Goal: Task Accomplishment & Management: Manage account settings

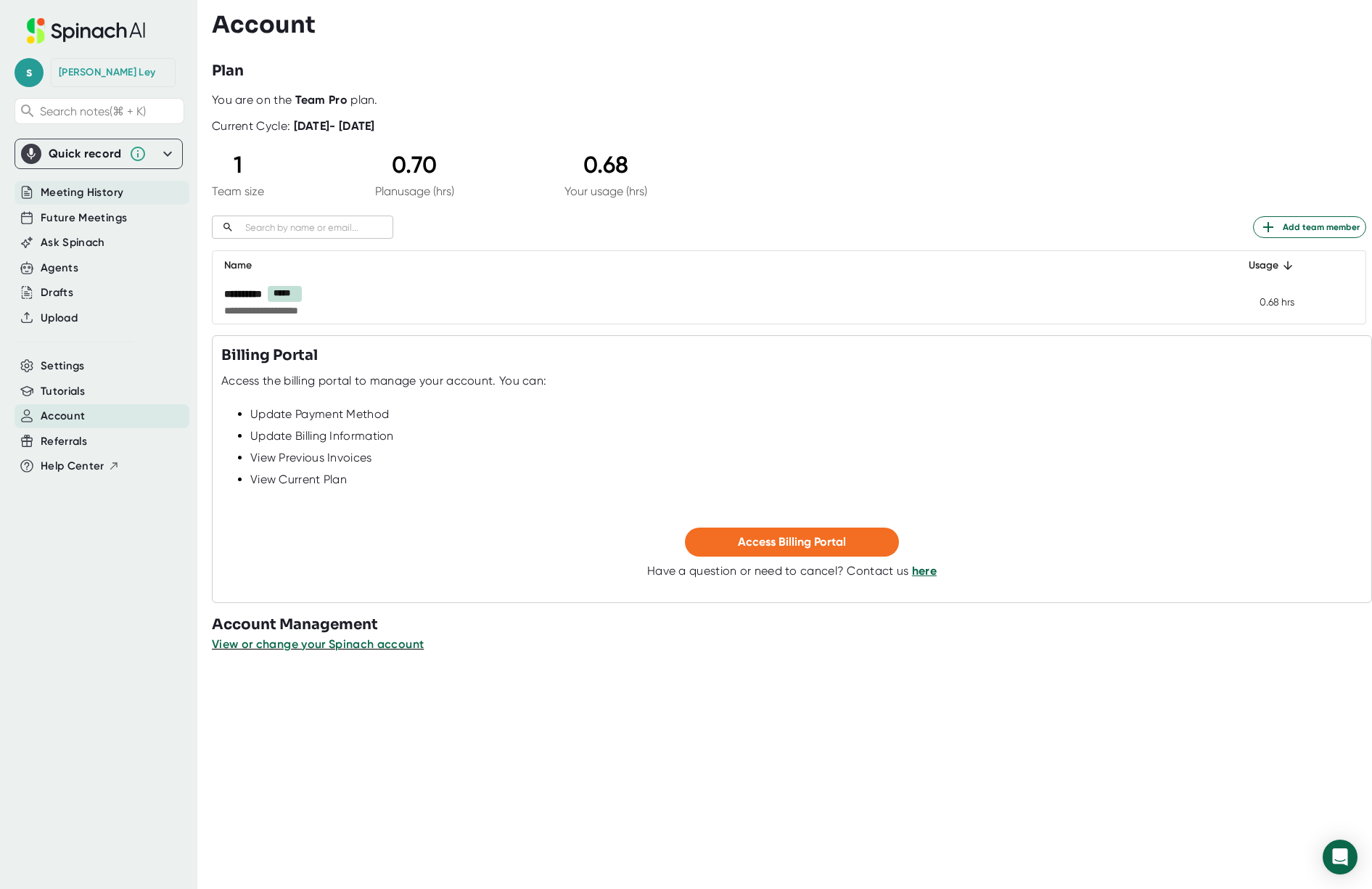
click at [121, 194] on span "Meeting History" at bounding box center [81, 193] width 83 height 16
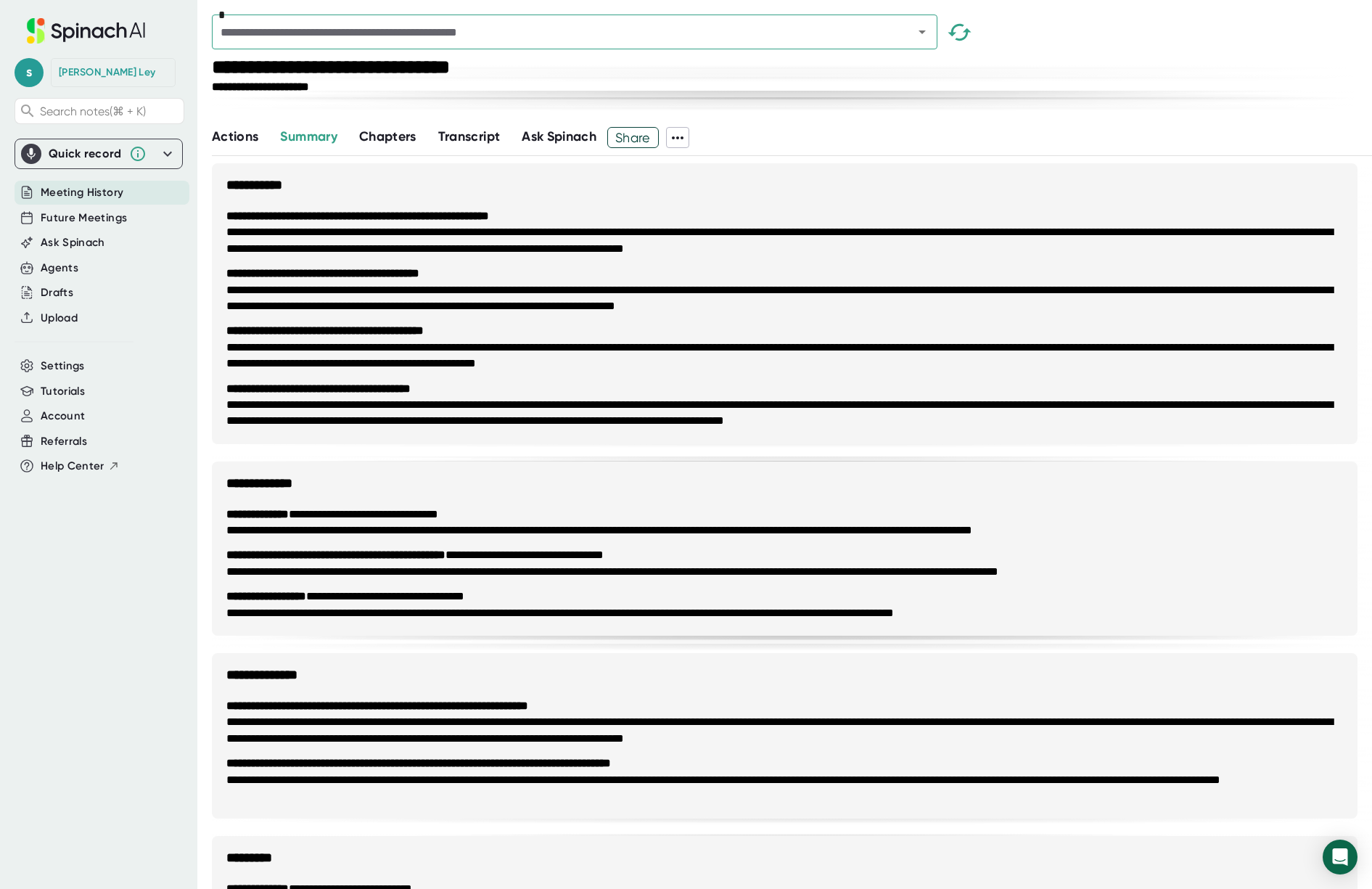
click at [117, 196] on span "Meeting History" at bounding box center [81, 193] width 83 height 16
click at [113, 218] on span "Future Meetings" at bounding box center [84, 218] width 87 height 16
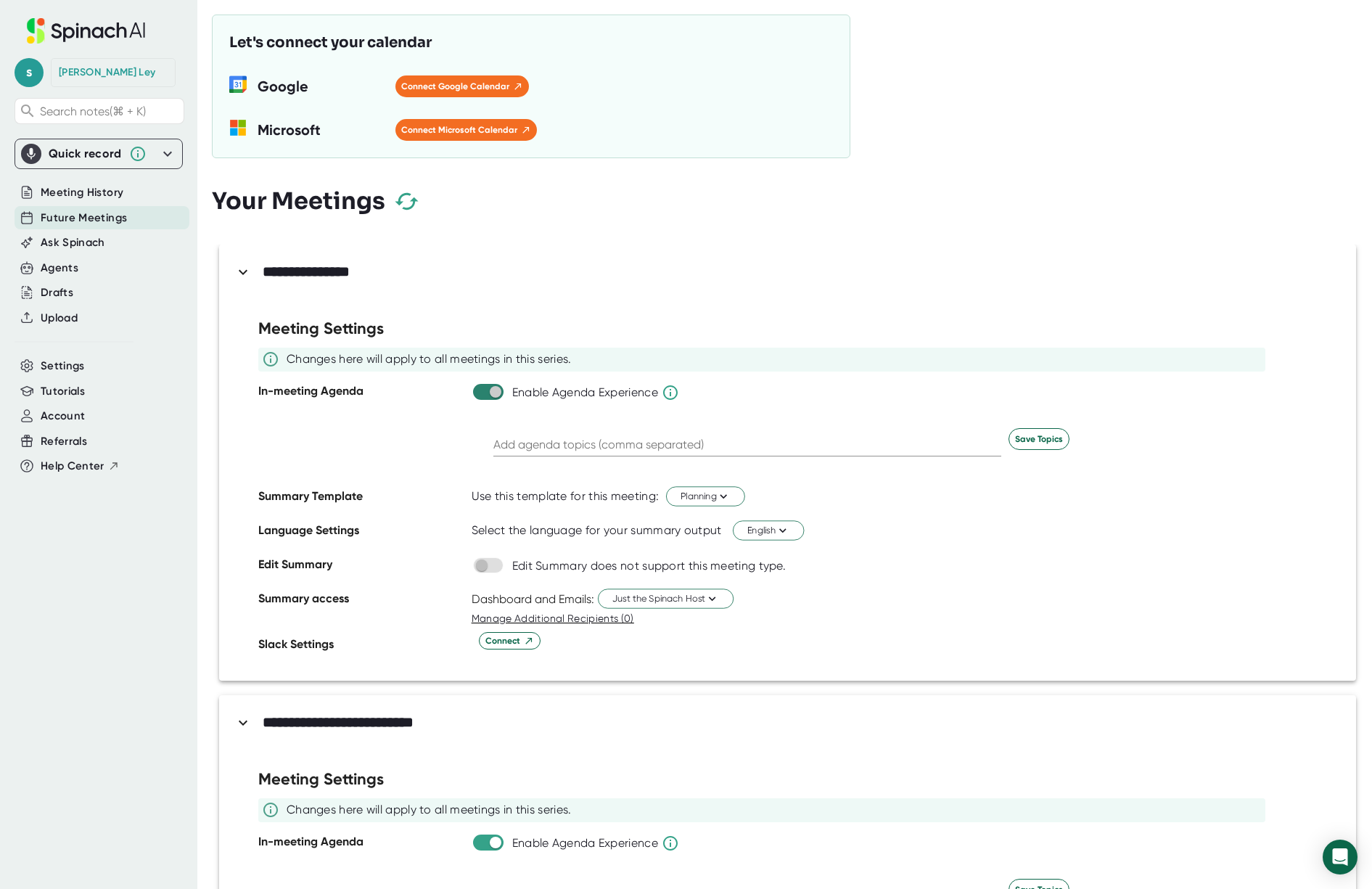
click at [485, 388] on input "checkbox" at bounding box center [494, 391] width 41 height 13
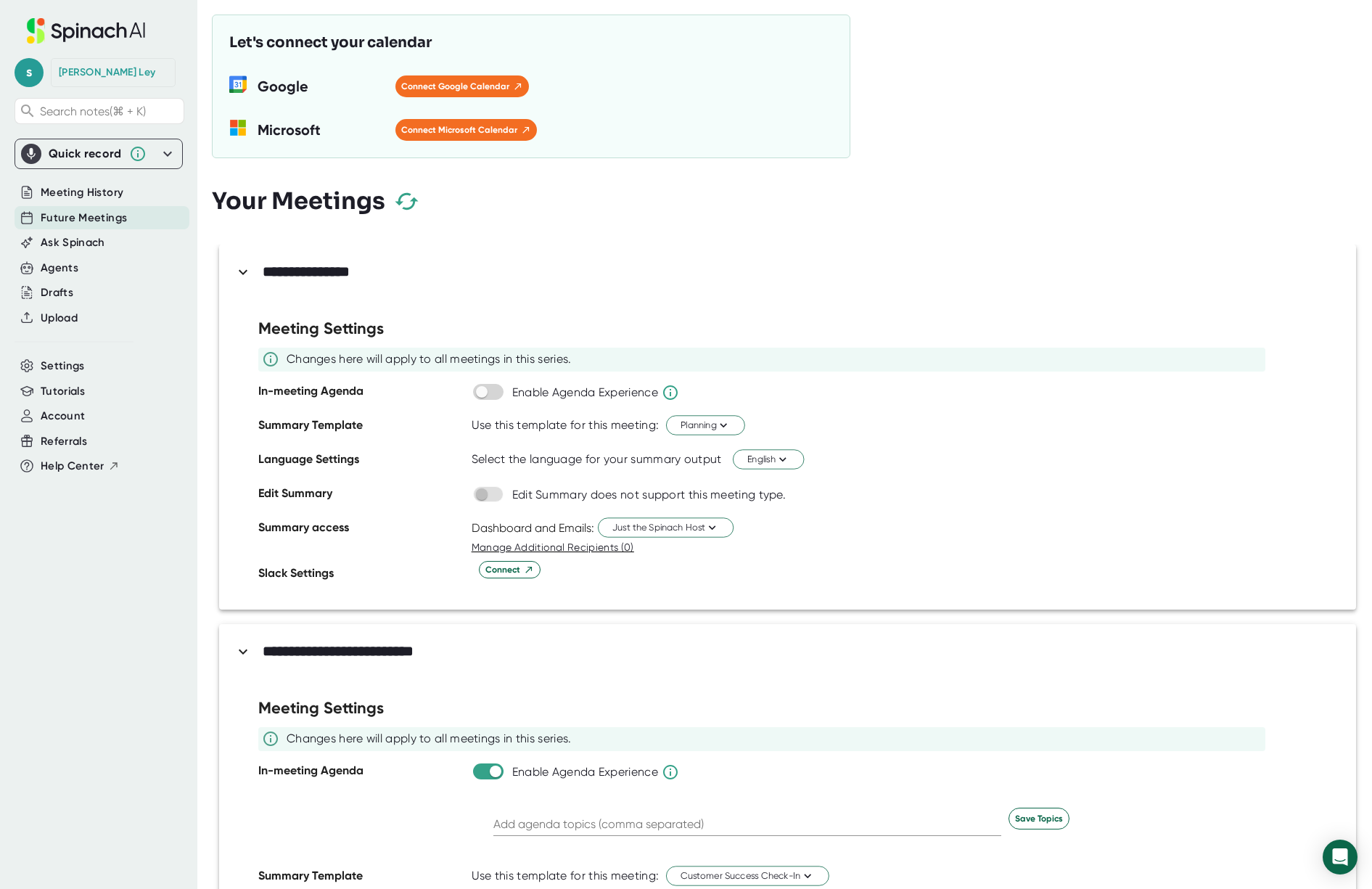
click at [300, 260] on div "**********" at bounding box center [791, 272] width 1121 height 25
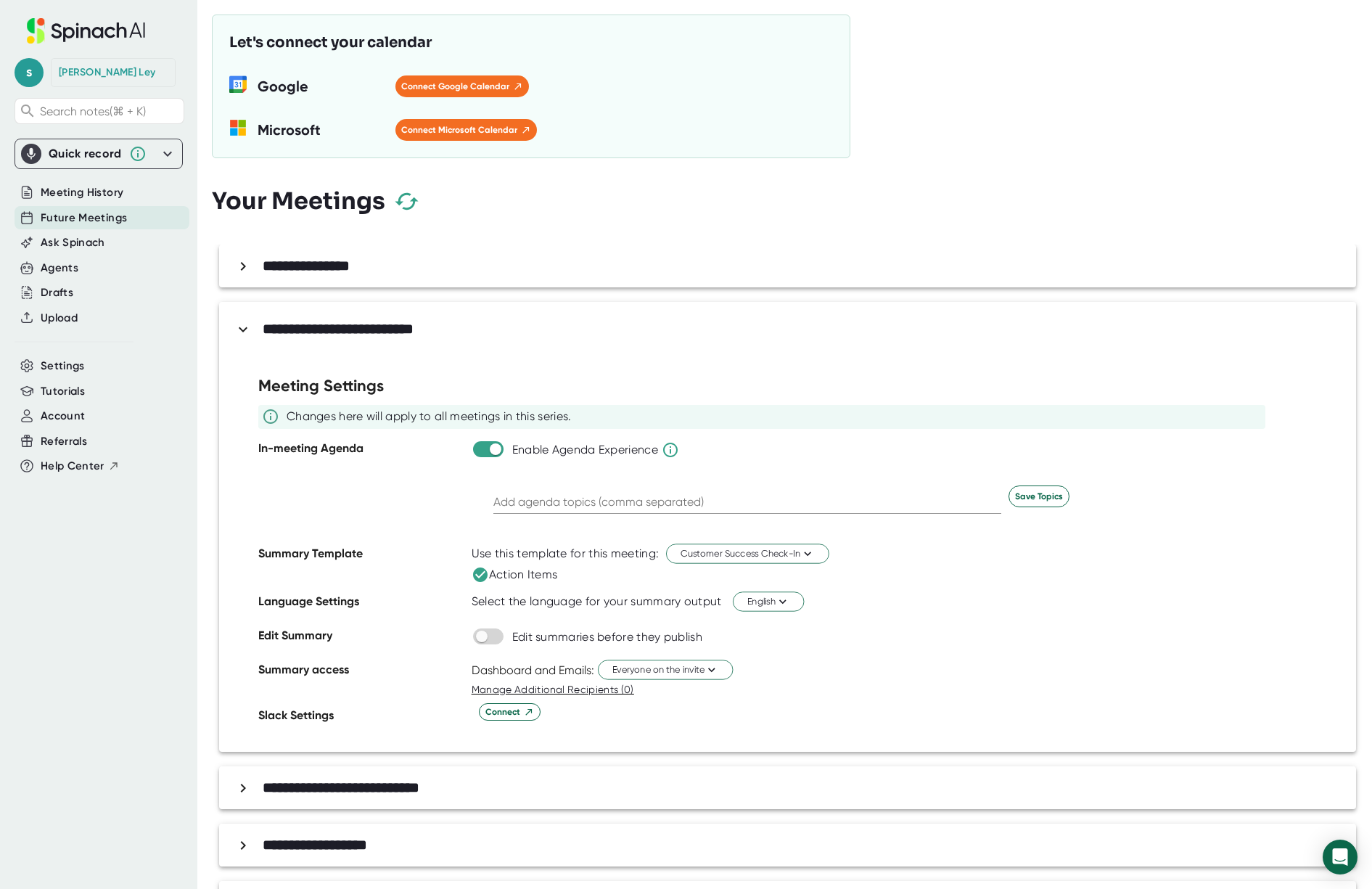
click at [388, 199] on button "button" at bounding box center [406, 201] width 43 height 43
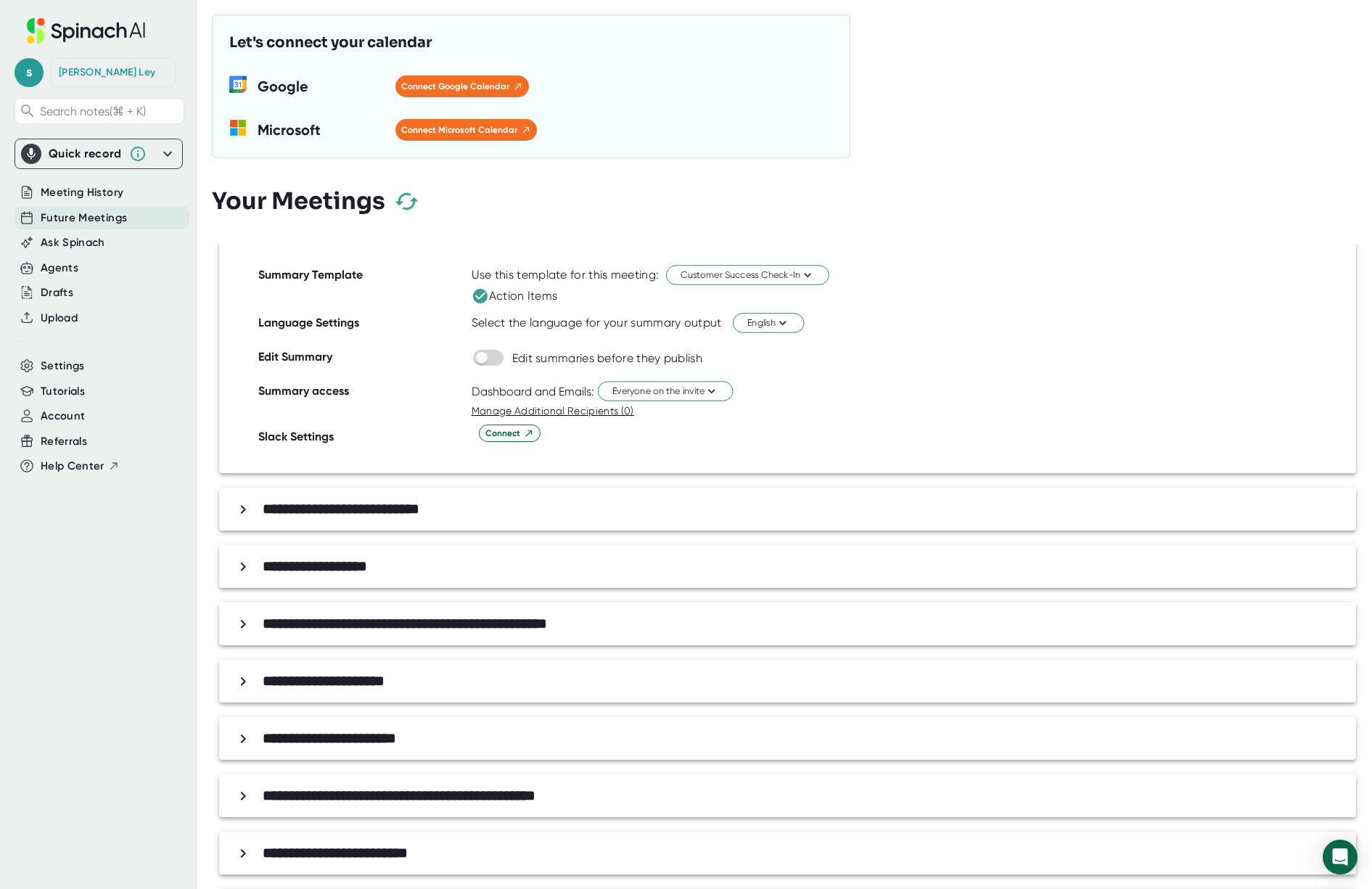
scroll to position [512, 0]
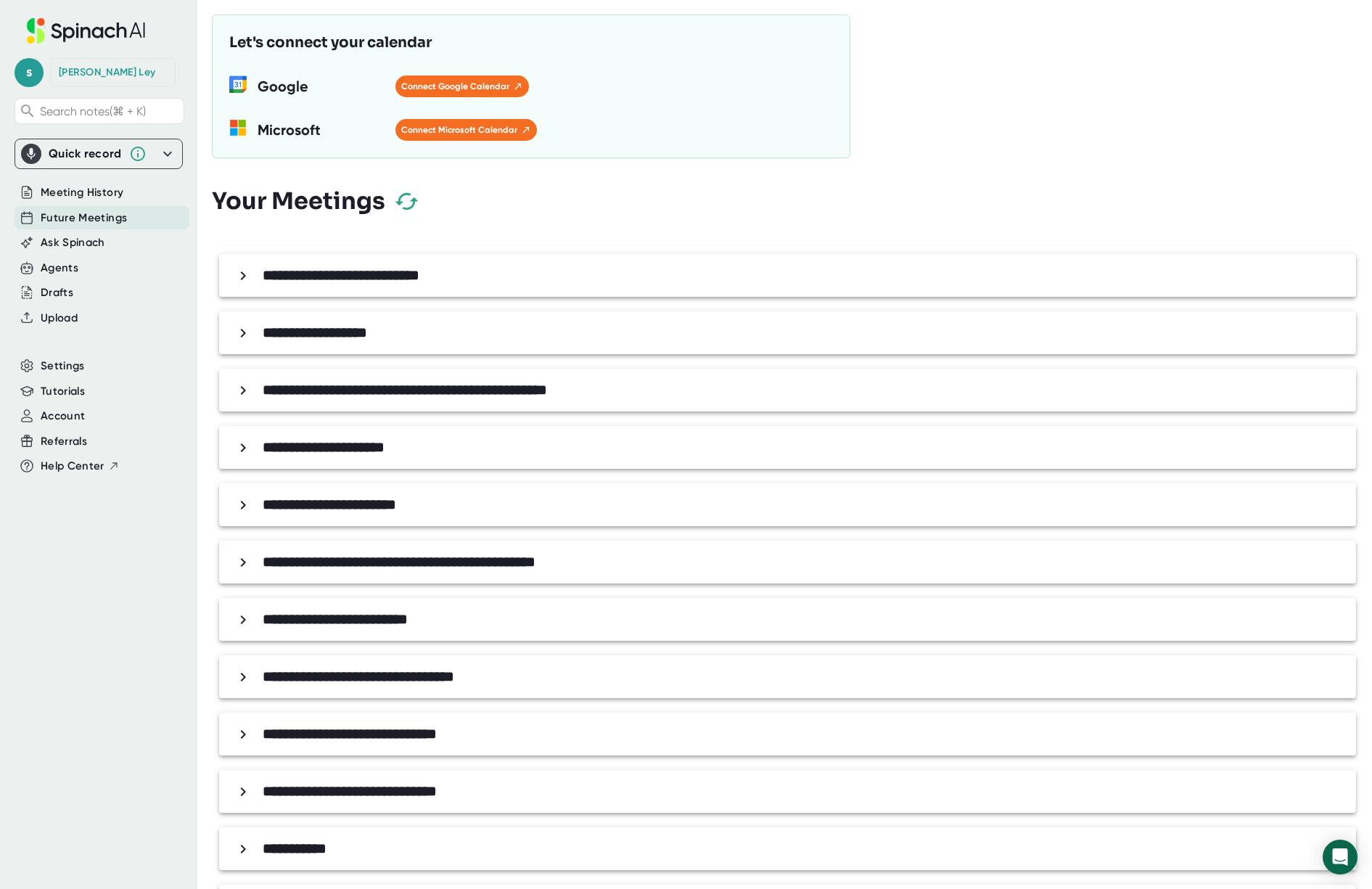
click at [405, 285] on div "**********" at bounding box center [791, 276] width 1121 height 25
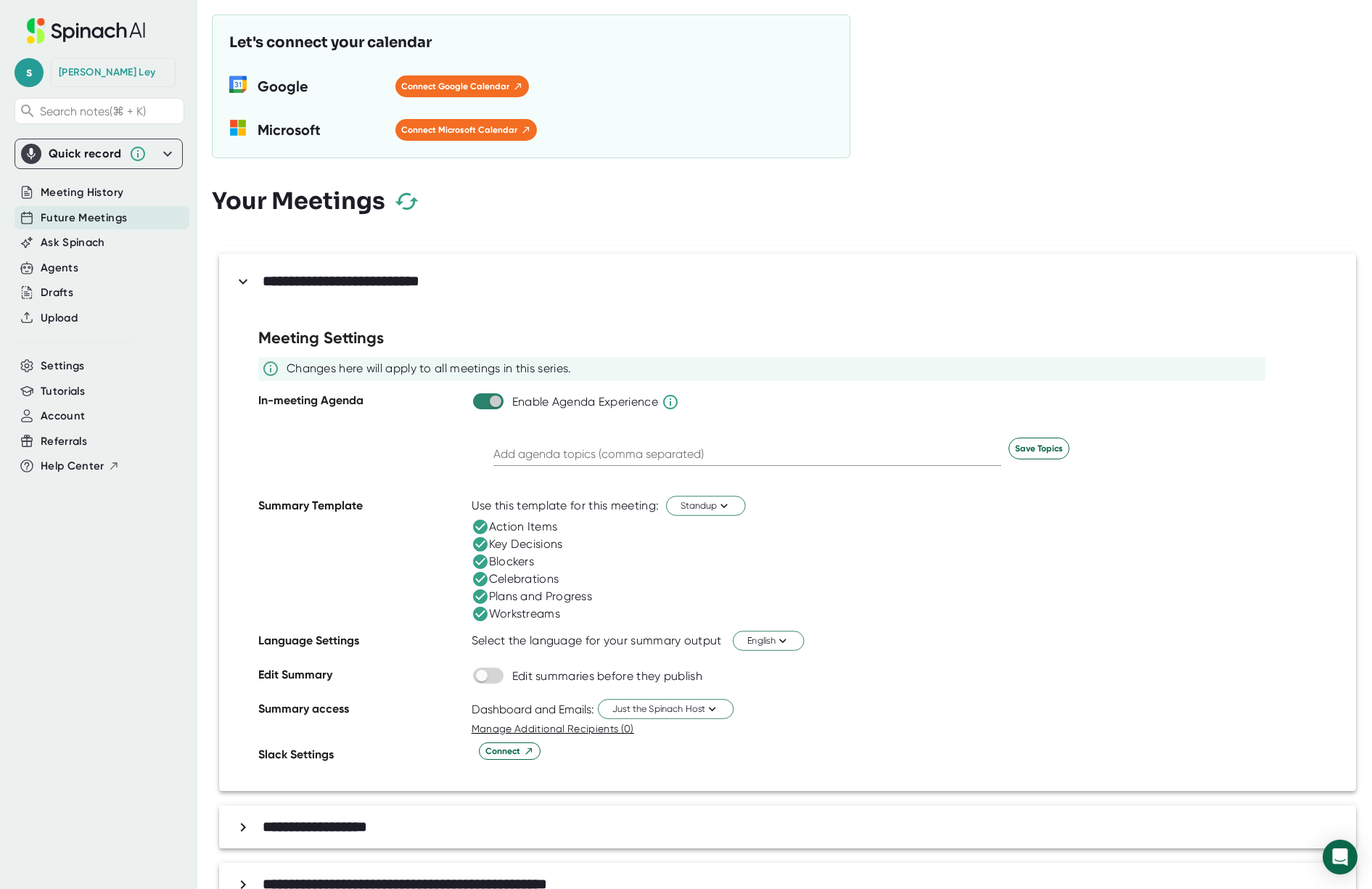
click at [485, 403] on input "checkbox" at bounding box center [494, 401] width 41 height 13
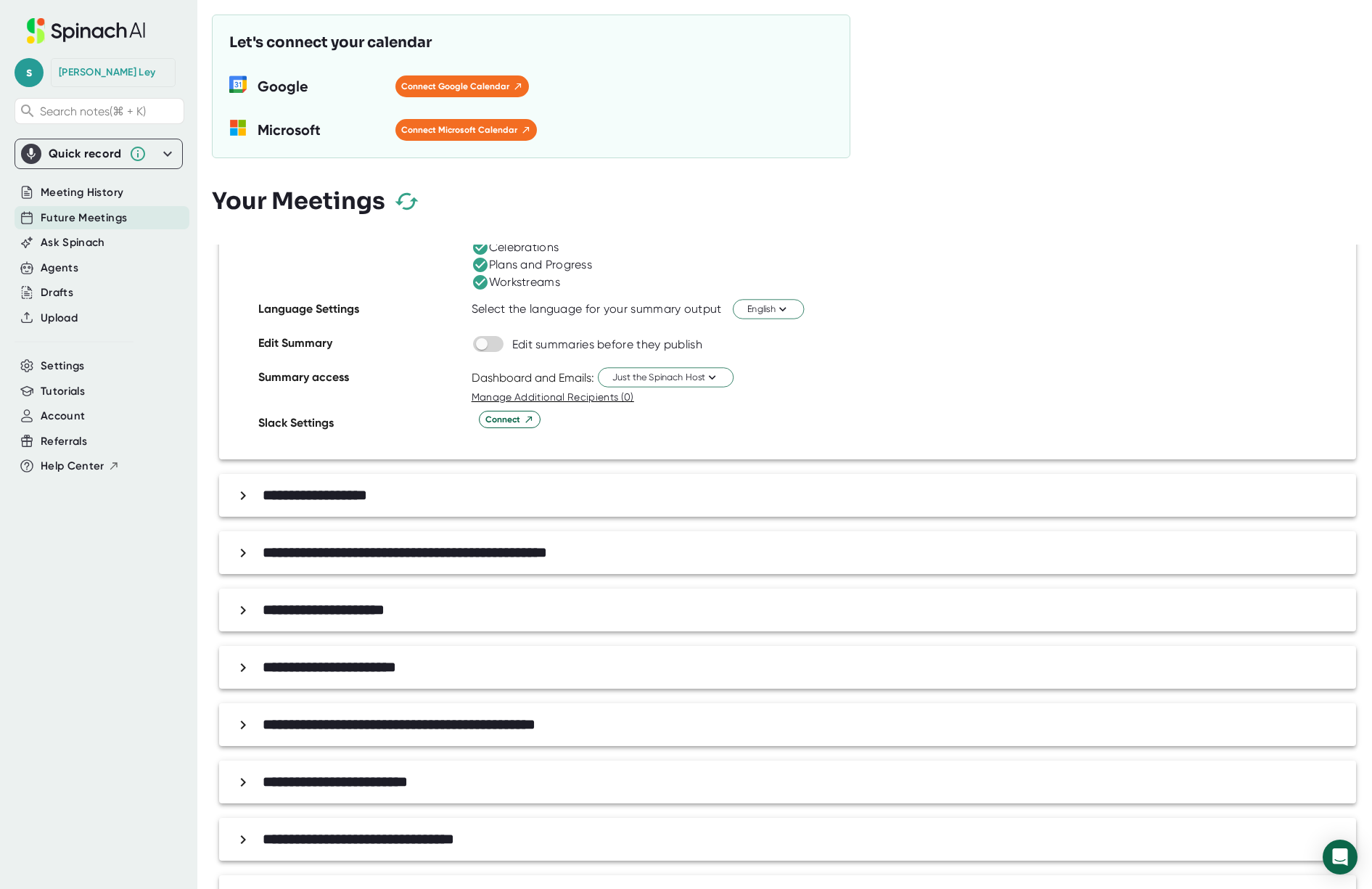
click at [367, 502] on b "**********" at bounding box center [315, 495] width 105 height 14
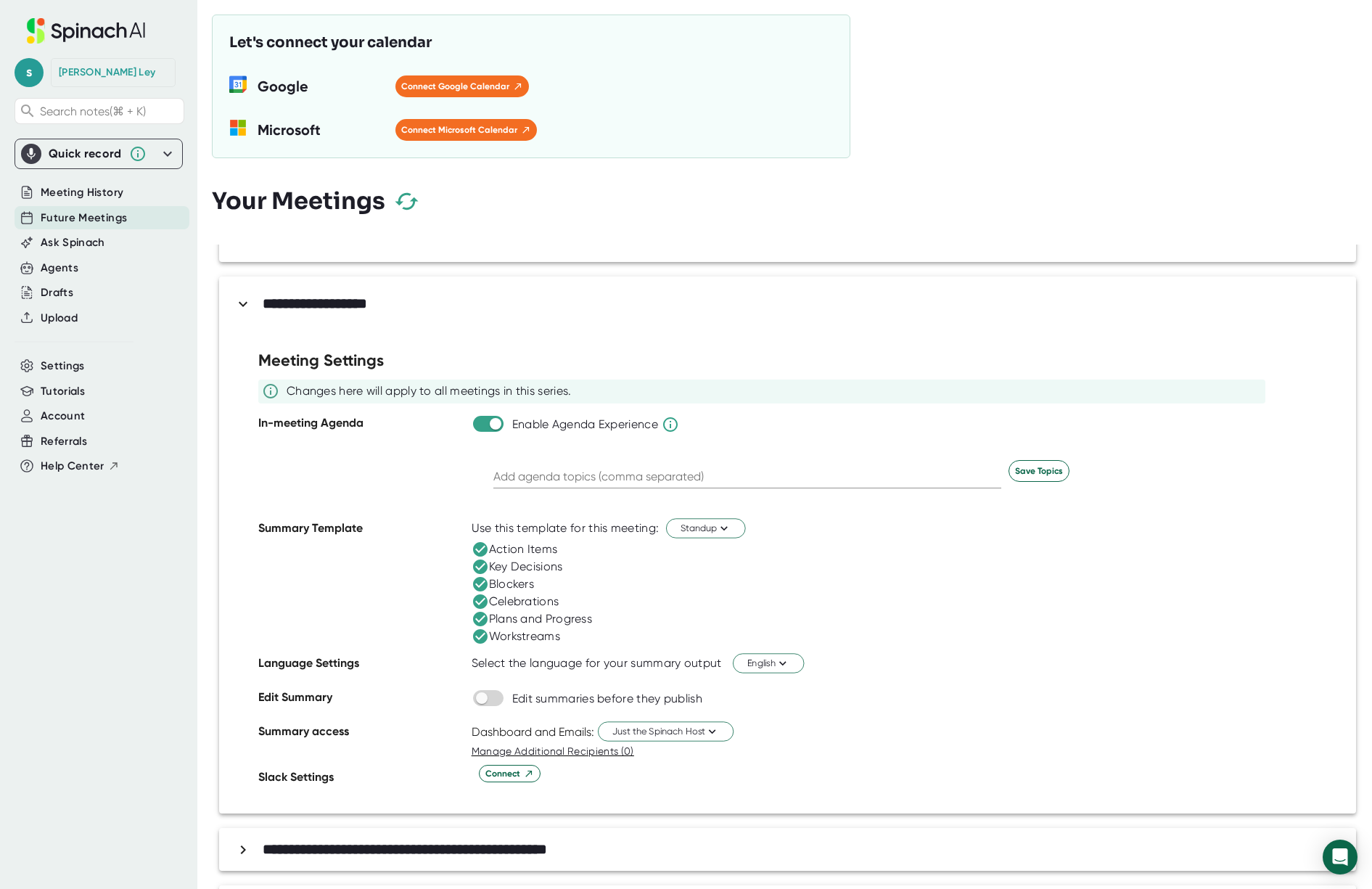
scroll to position [1070, 0]
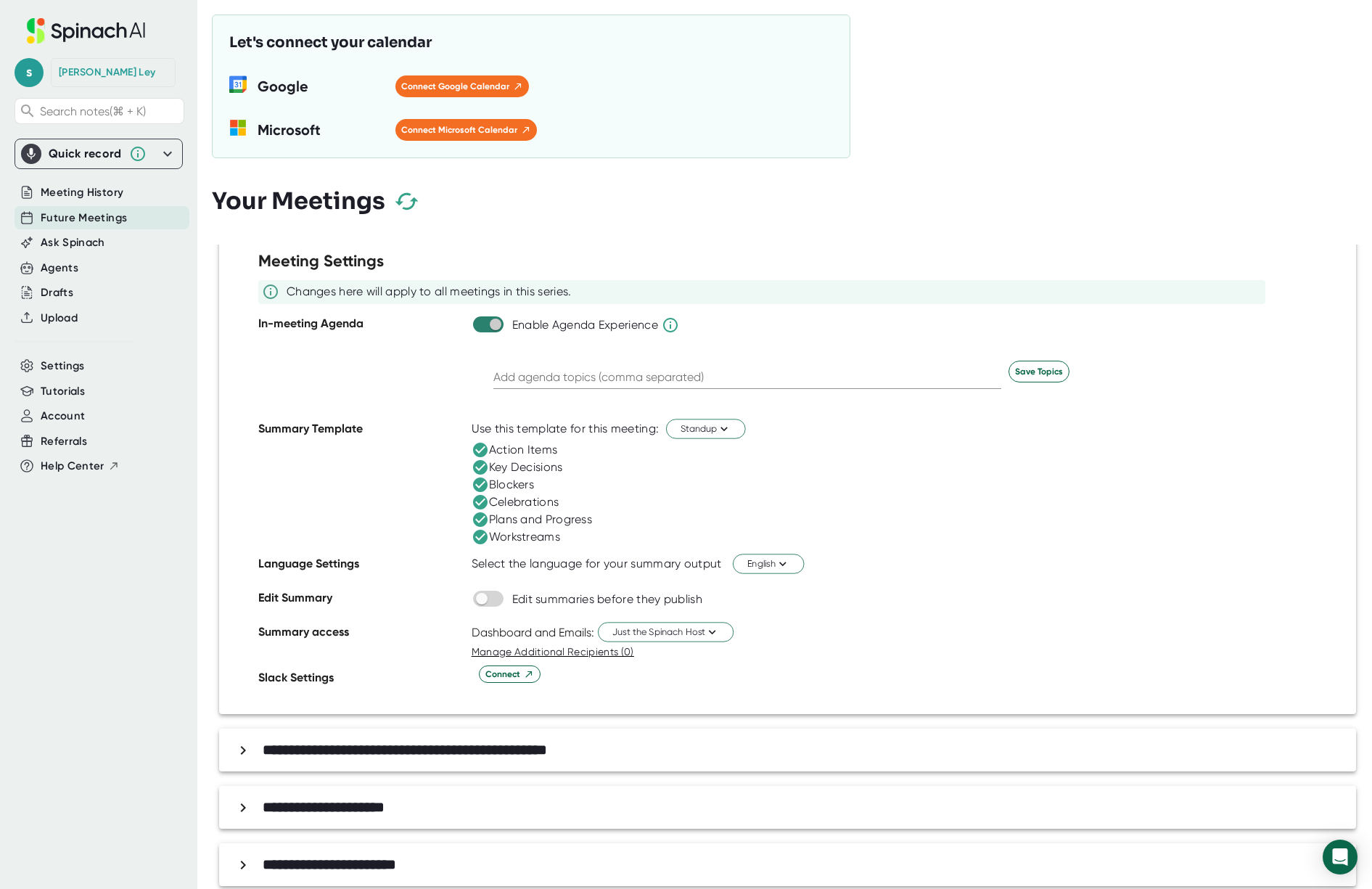
click at [482, 328] on input "checkbox" at bounding box center [494, 324] width 41 height 13
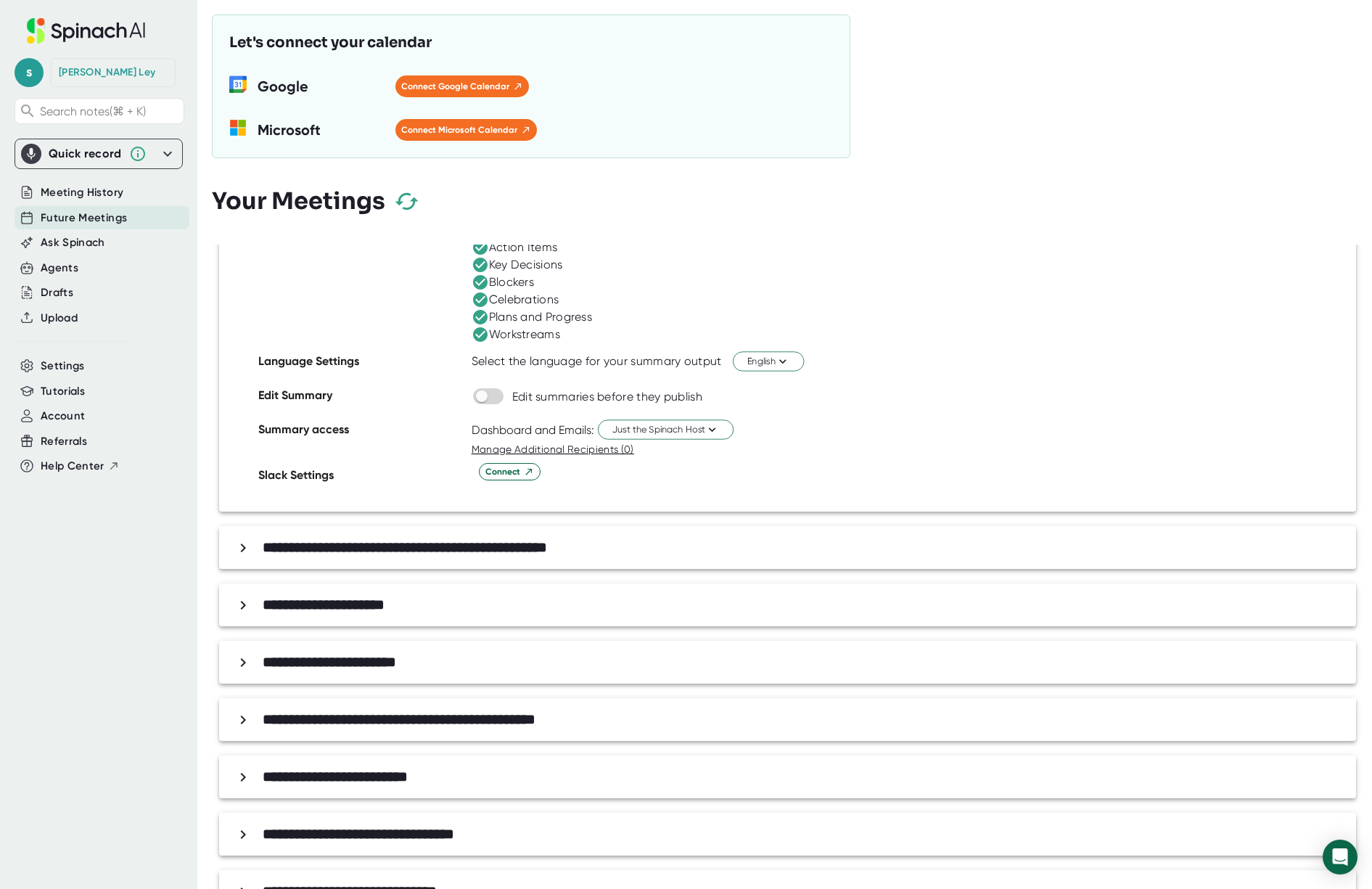
scroll to position [1232, 0]
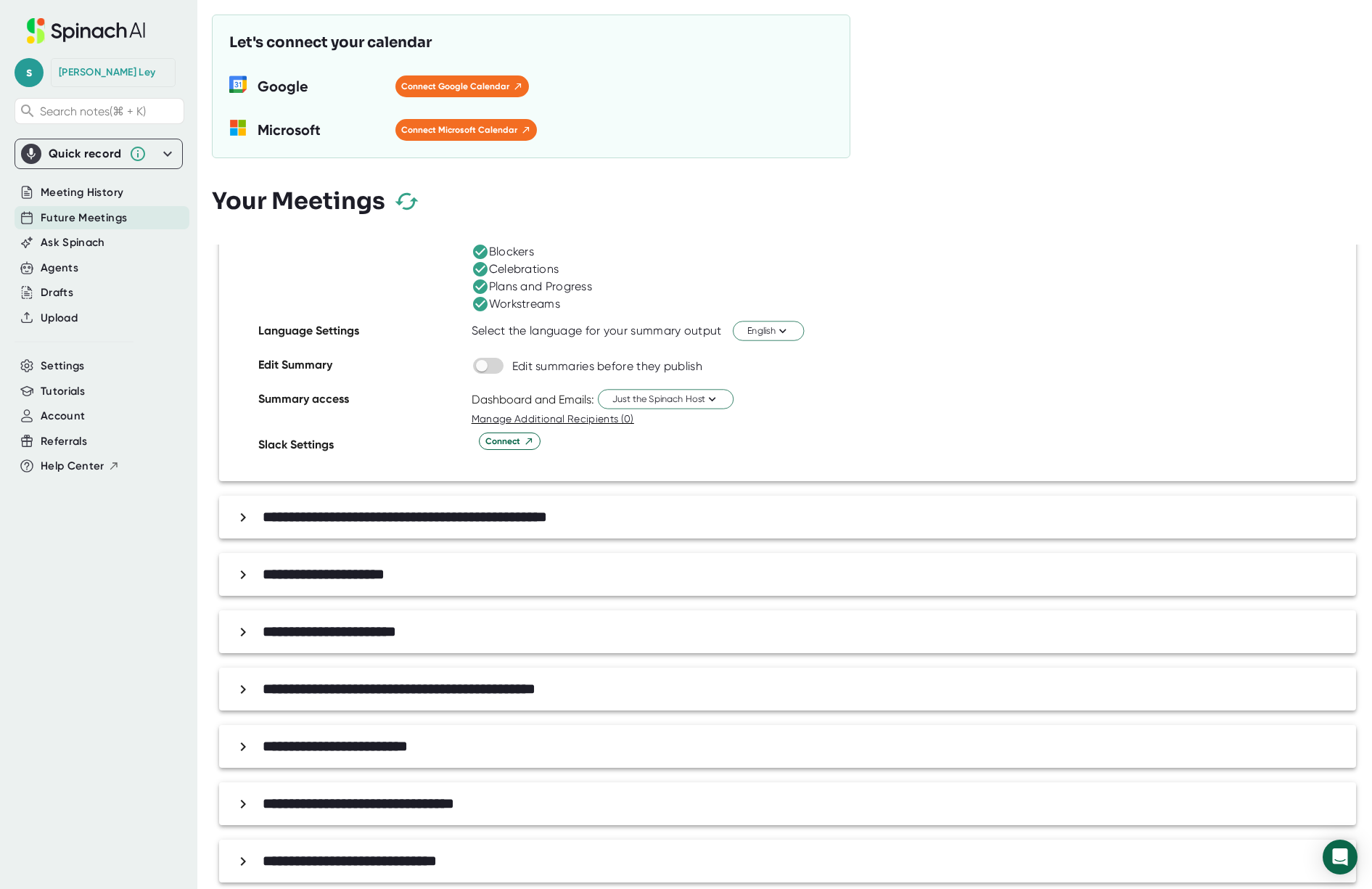
click at [390, 528] on div "**********" at bounding box center [791, 517] width 1121 height 25
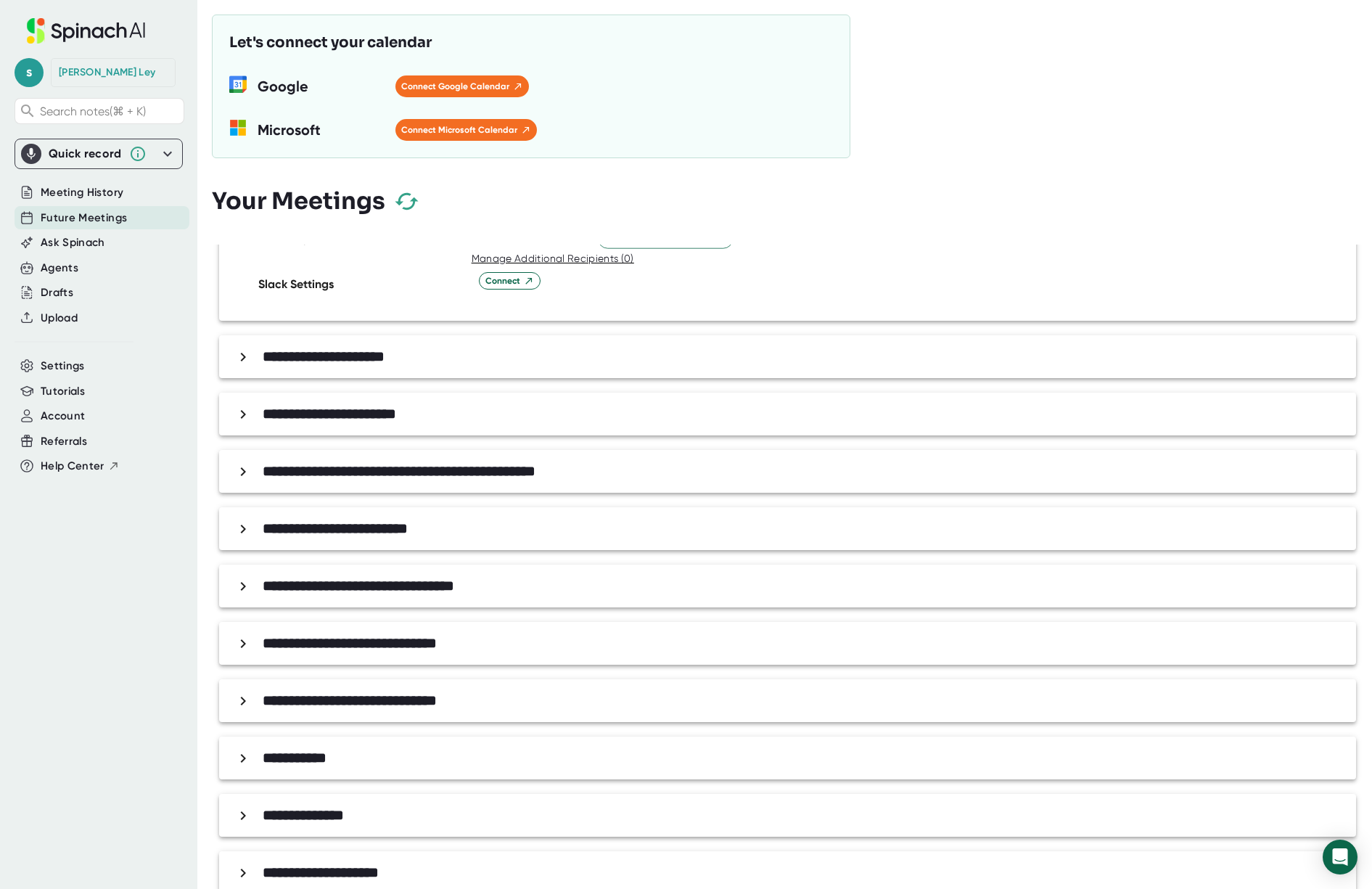
click at [476, 349] on div "**********" at bounding box center [791, 357] width 1121 height 25
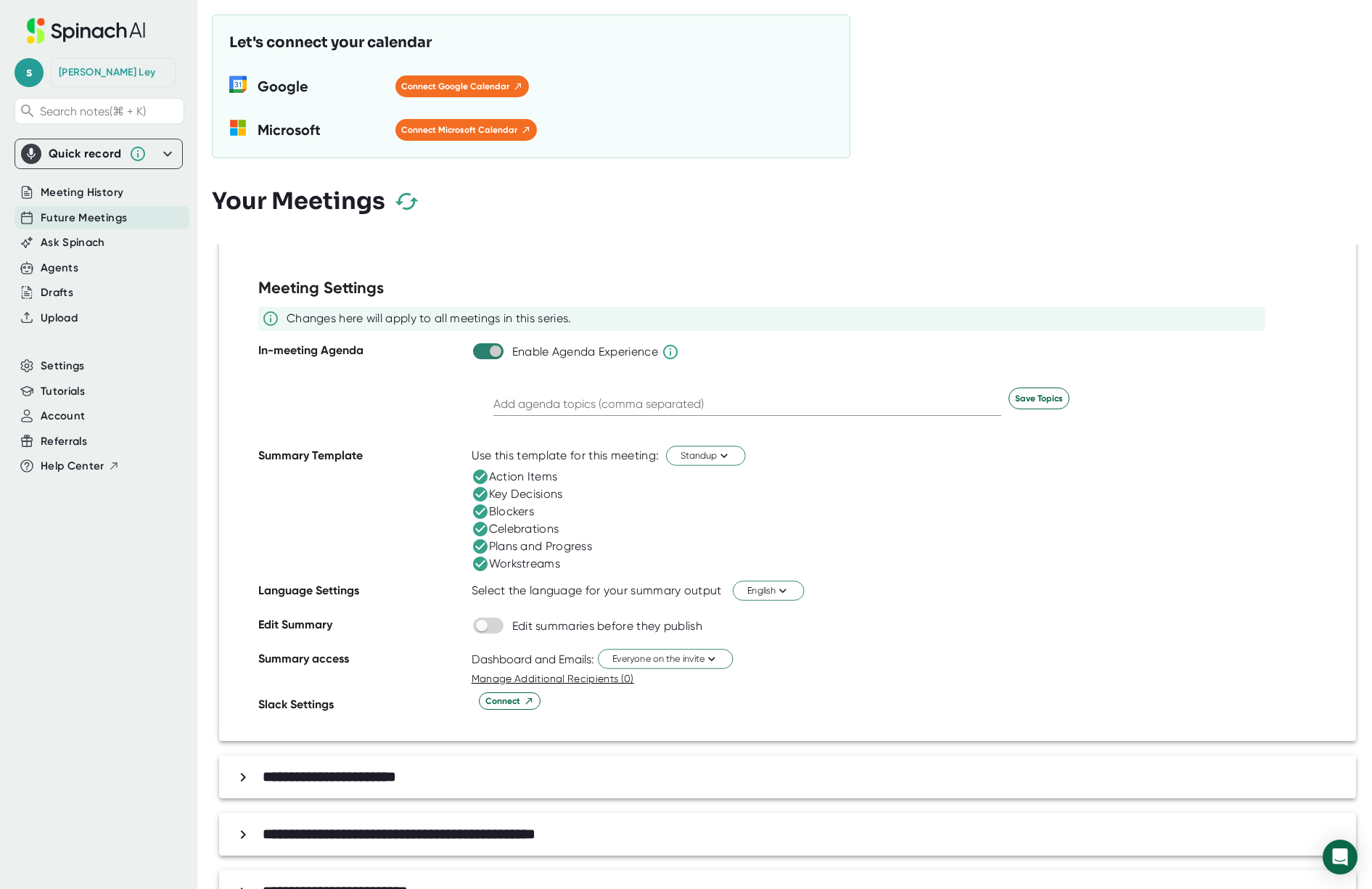
click at [482, 352] on input "checkbox" at bounding box center [494, 351] width 41 height 13
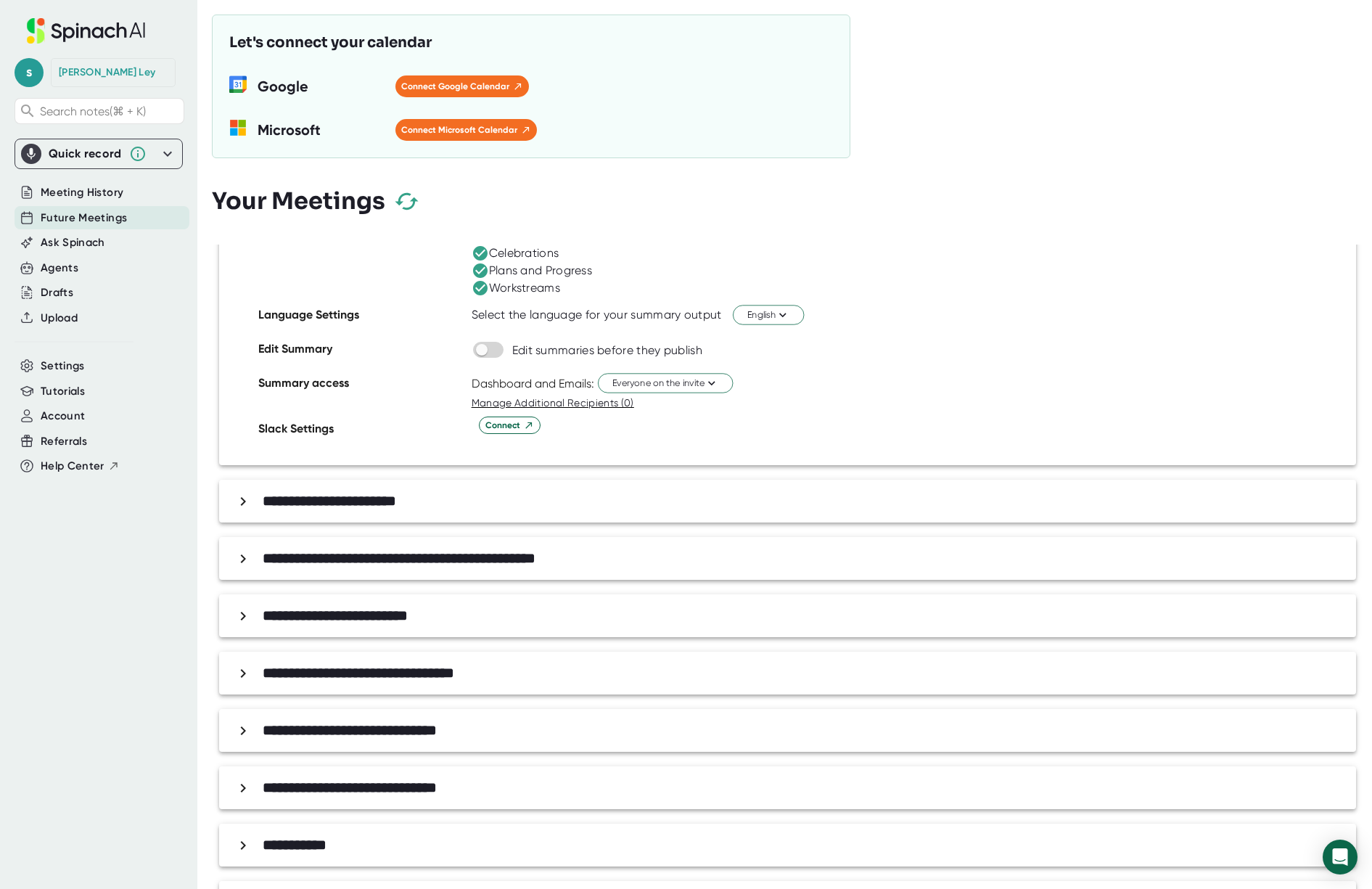
scroll to position [2181, 0]
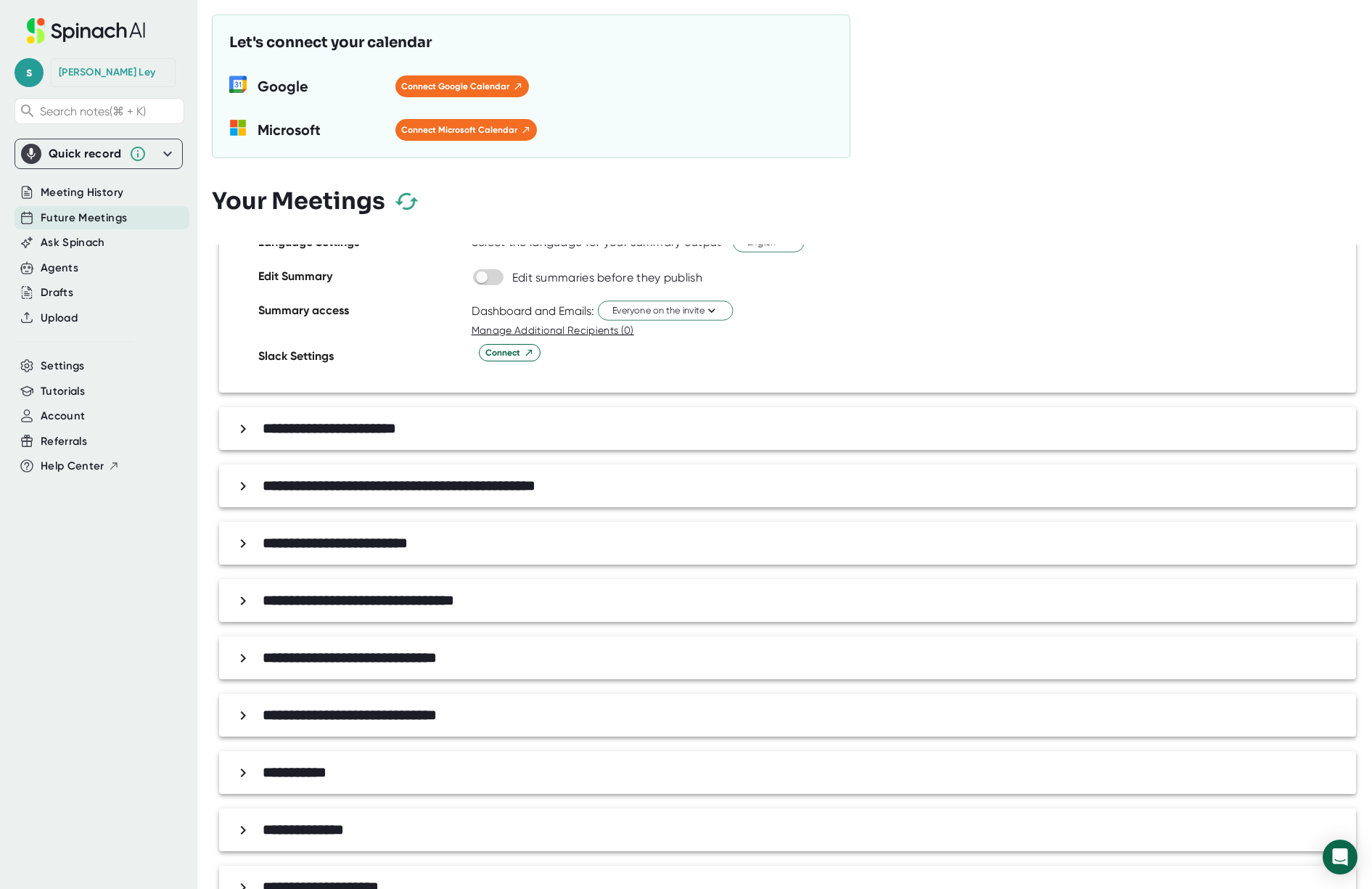
click at [427, 412] on div "**********" at bounding box center [787, 428] width 1137 height 43
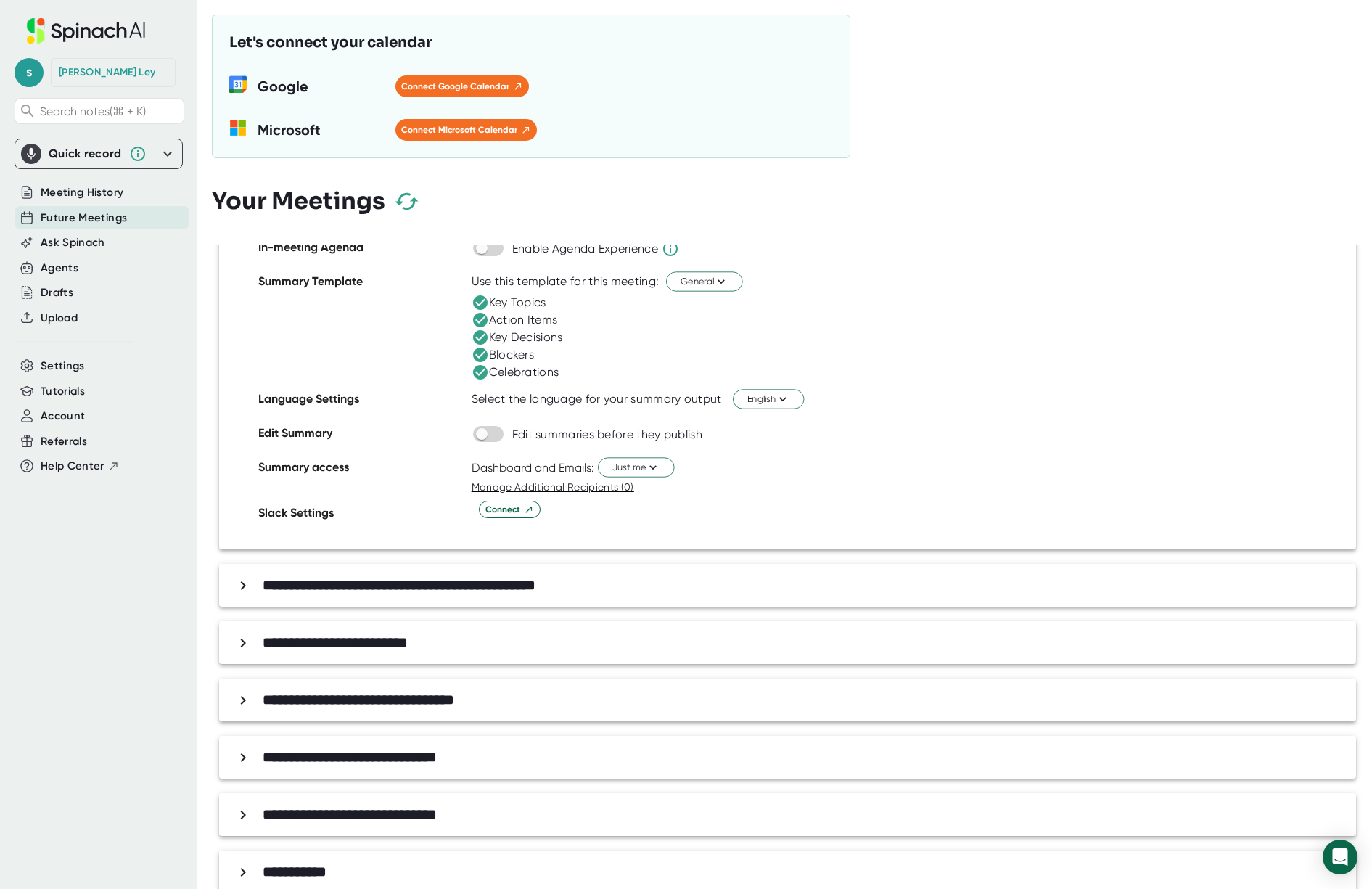
click at [345, 587] on b "**********" at bounding box center [399, 584] width 273 height 14
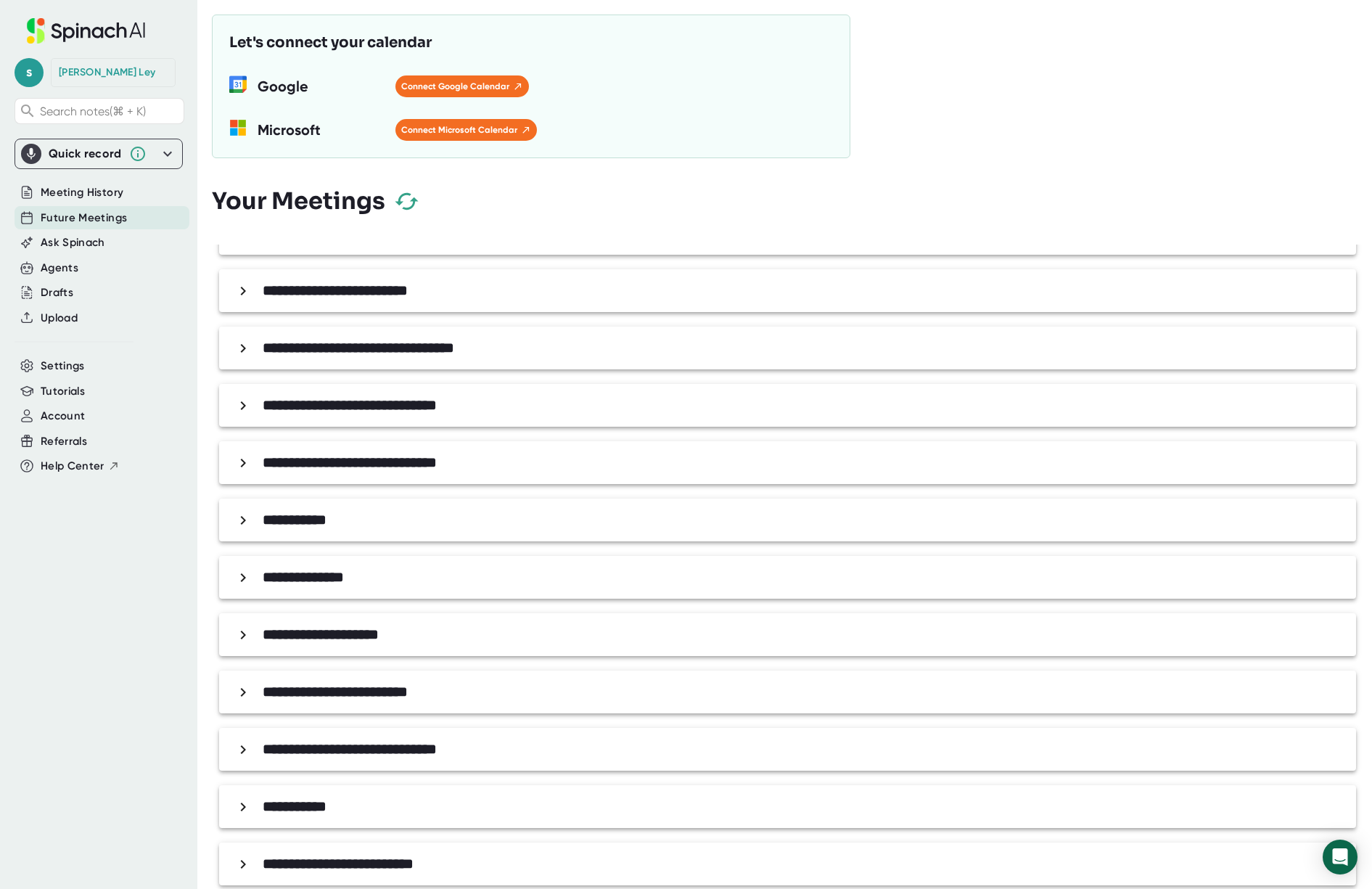
scroll to position [3240, 0]
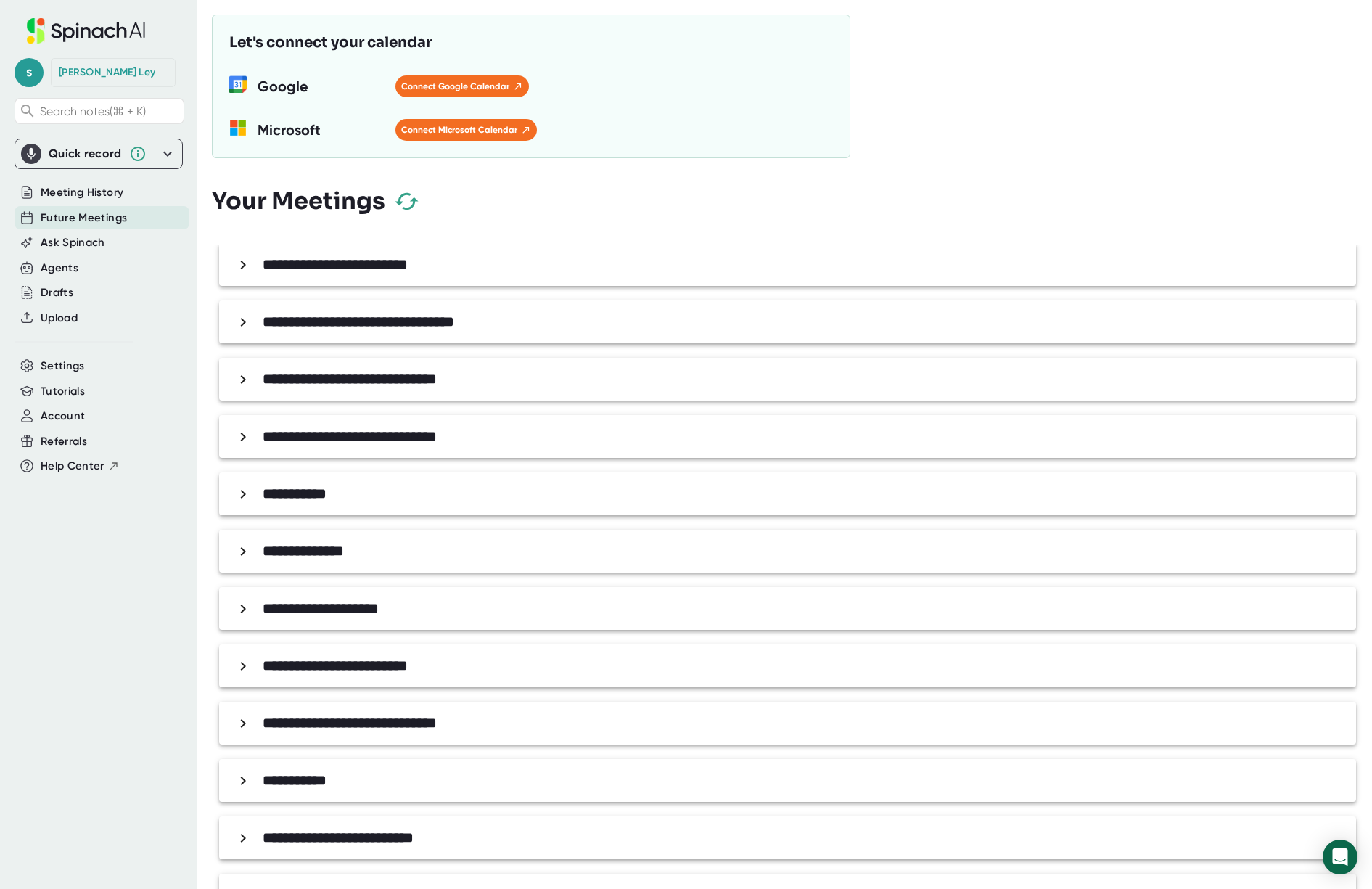
click at [472, 279] on div "**********" at bounding box center [787, 264] width 1137 height 43
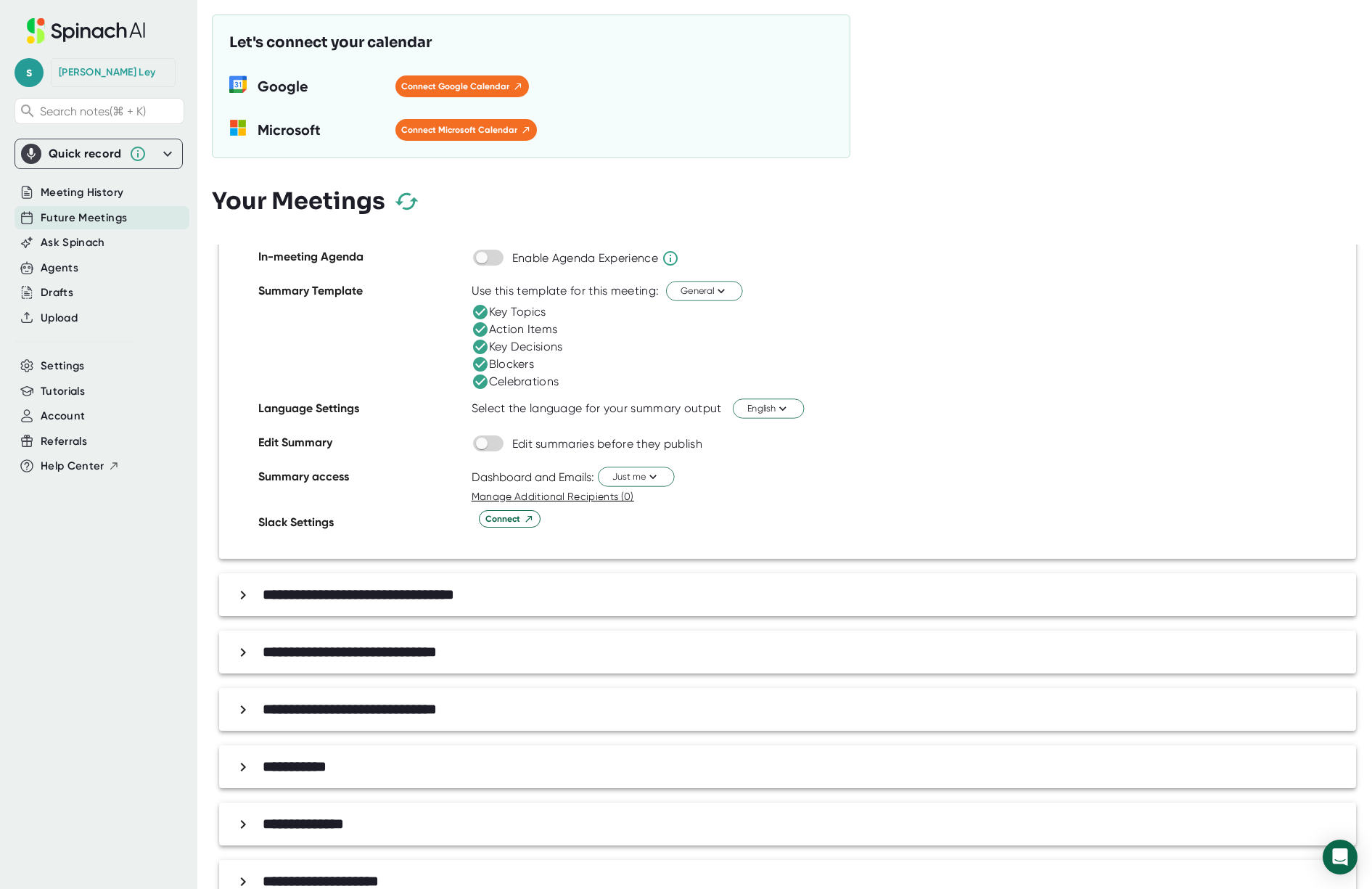
scroll to position [3398, 0]
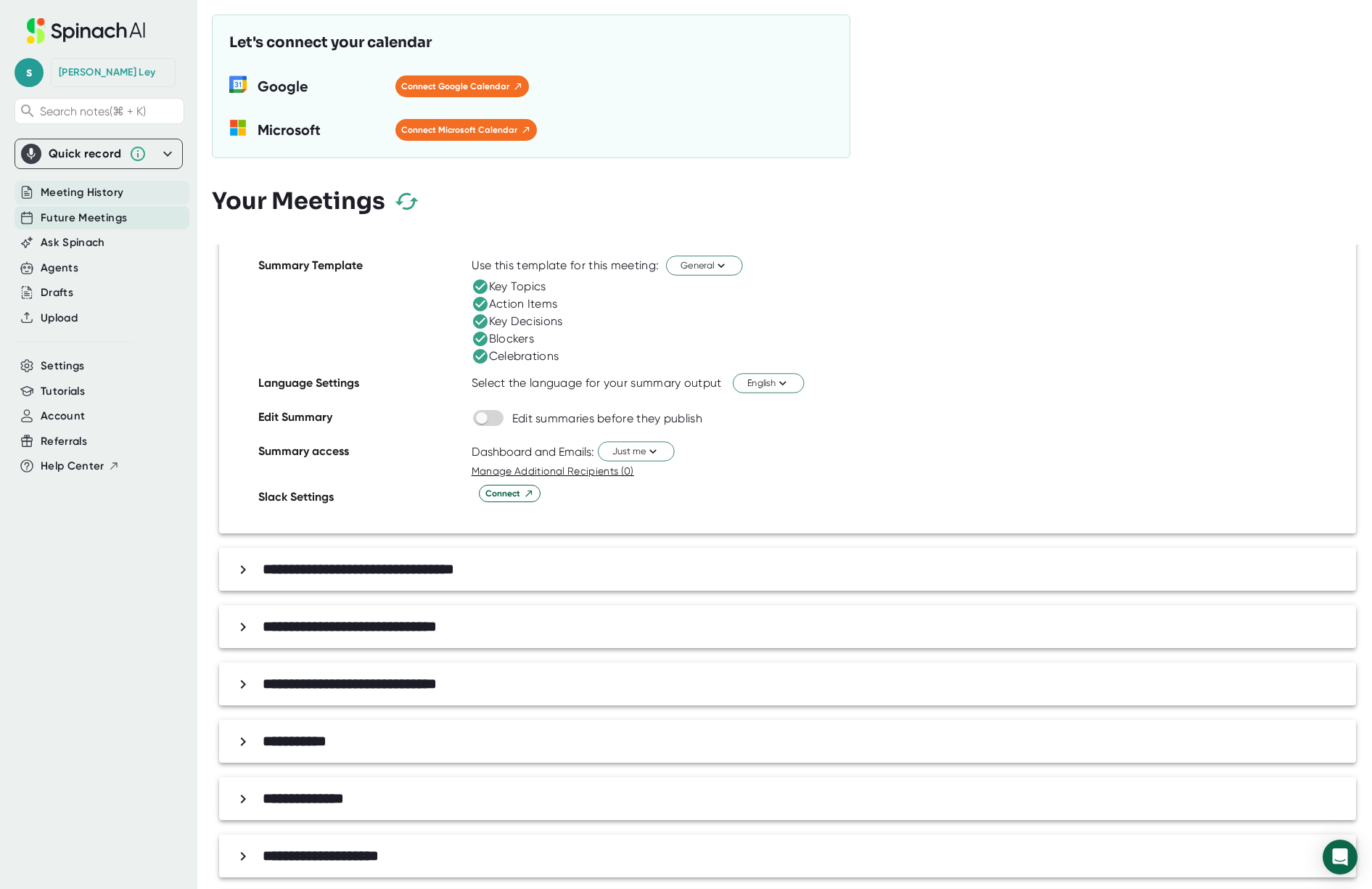
click at [81, 197] on span "Meeting History" at bounding box center [81, 193] width 83 height 16
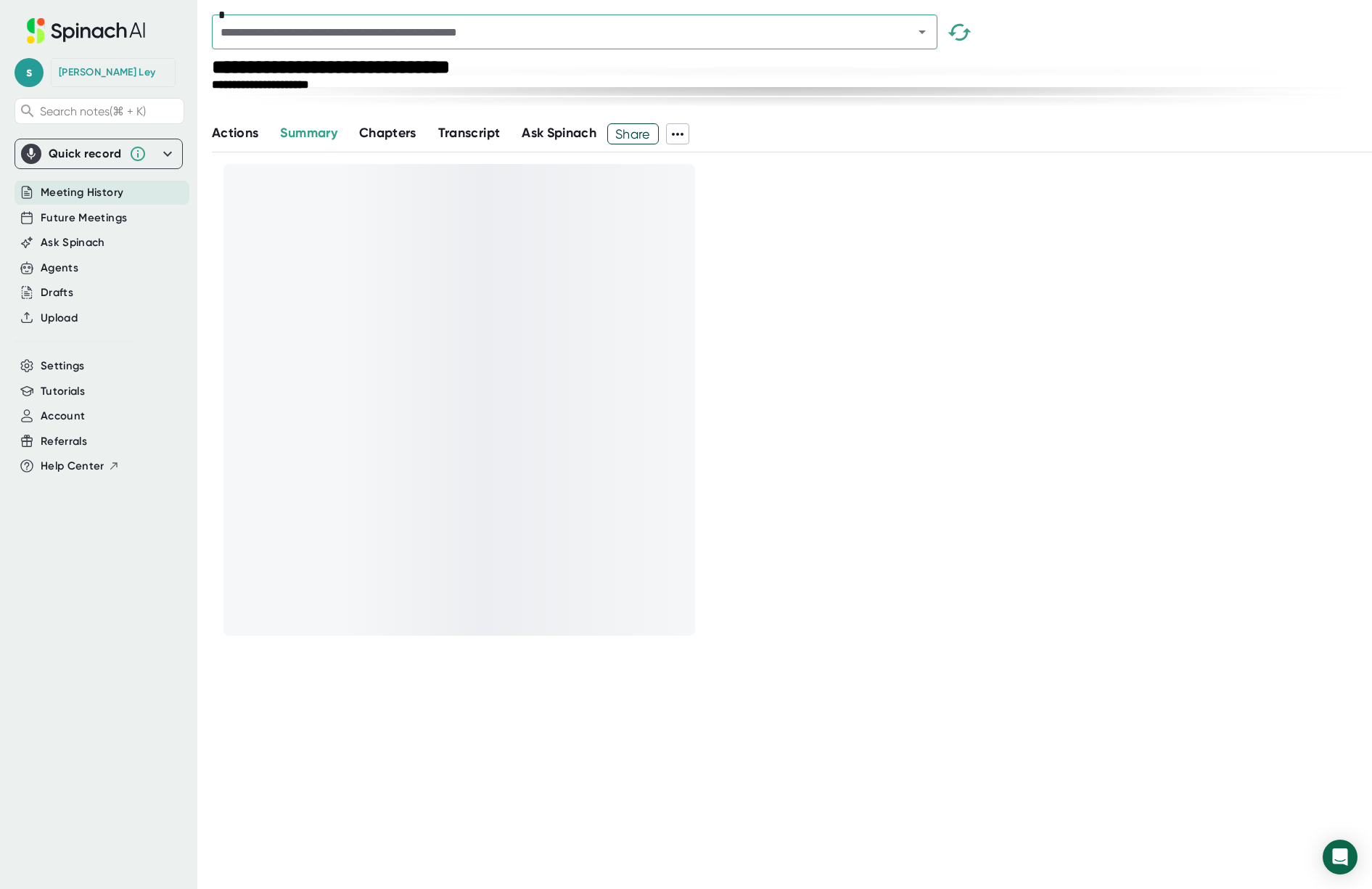
click at [98, 155] on div "Quick record" at bounding box center [85, 153] width 73 height 14
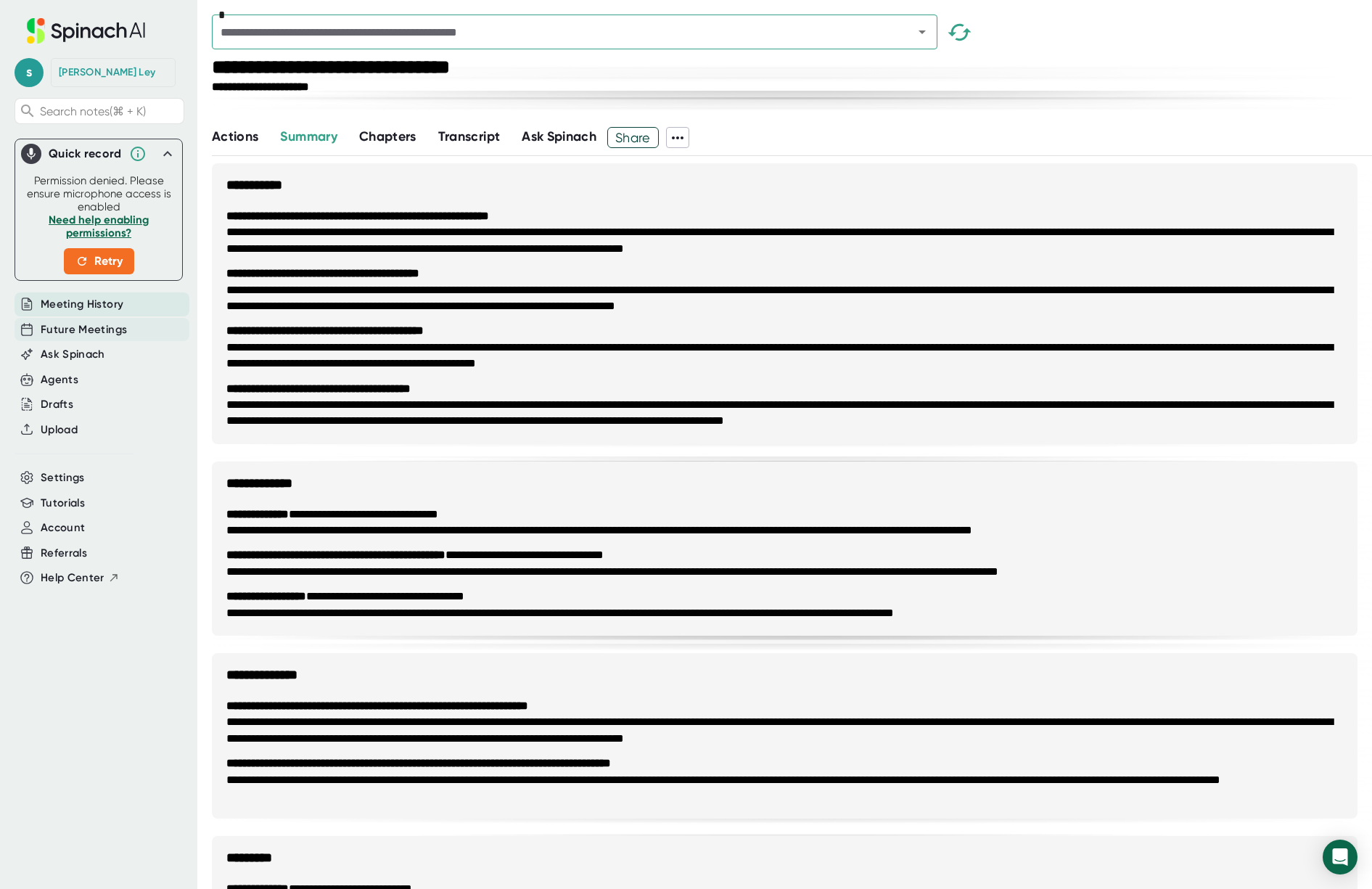
click at [90, 321] on span "Future Meetings" at bounding box center [84, 329] width 87 height 16
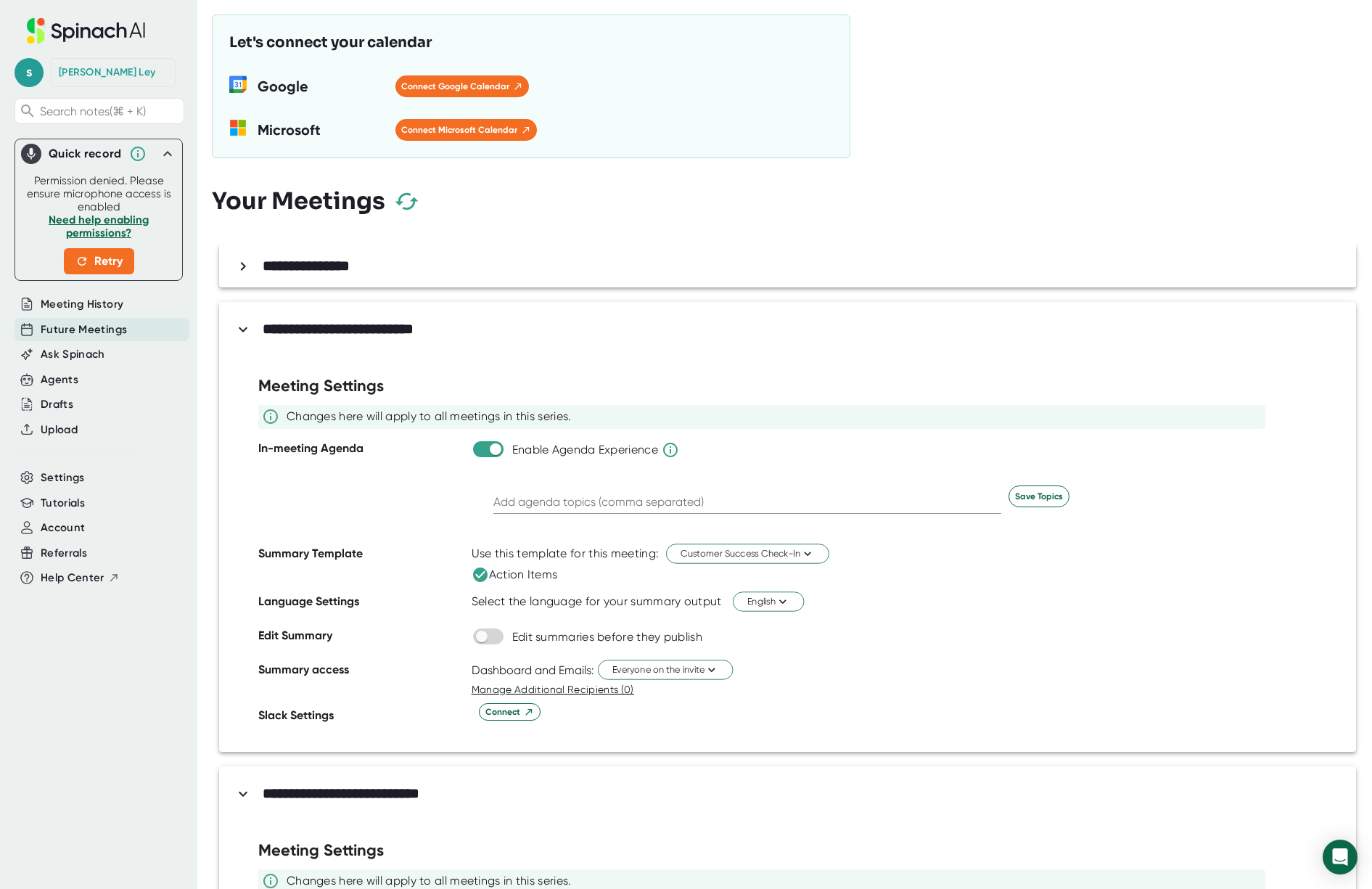
click at [413, 190] on icon "button" at bounding box center [407, 202] width 25 height 25
click at [1225, 264] on div "**********" at bounding box center [791, 266] width 1121 height 25
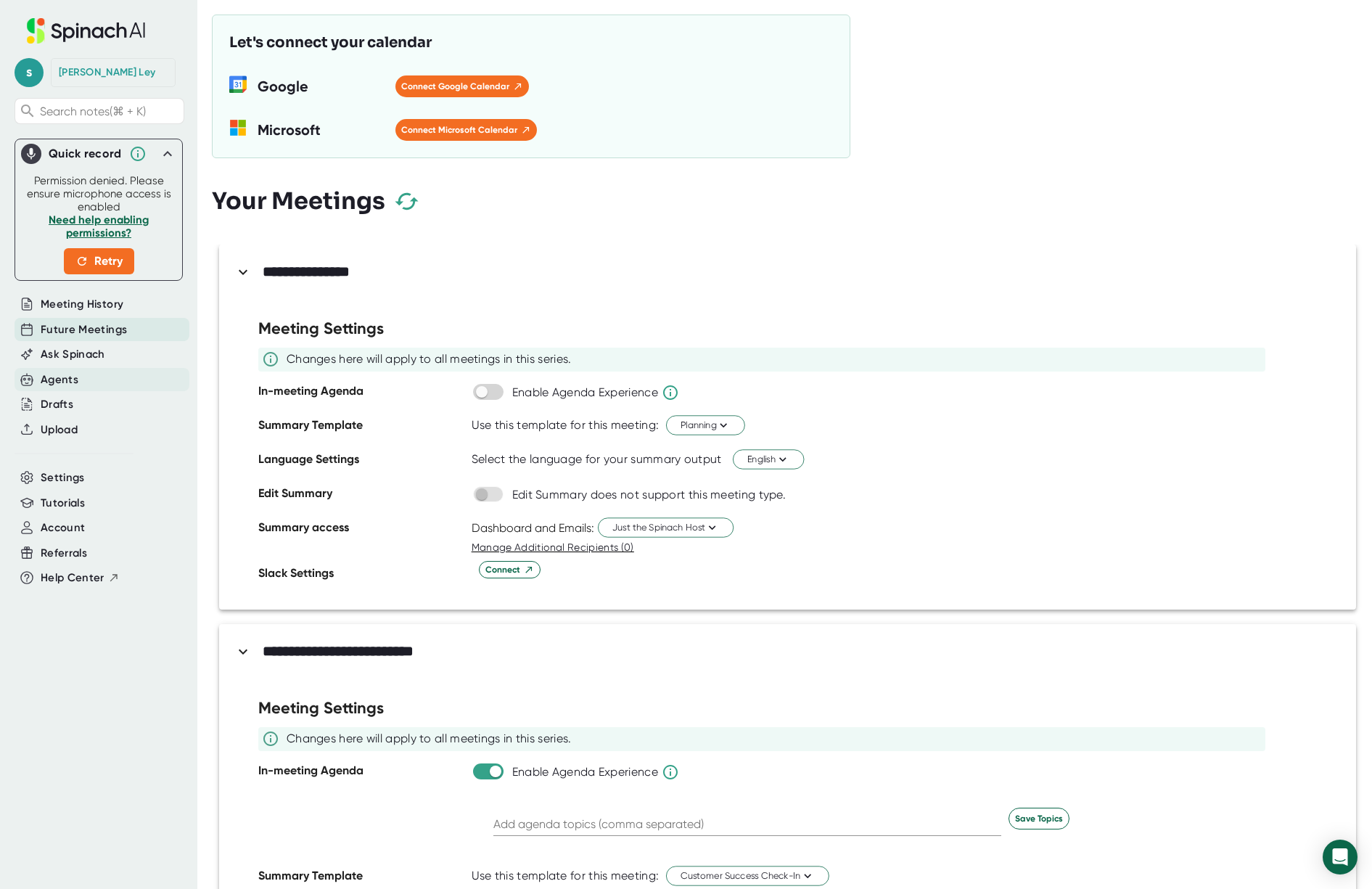
click at [81, 380] on div "Agents" at bounding box center [102, 380] width 175 height 24
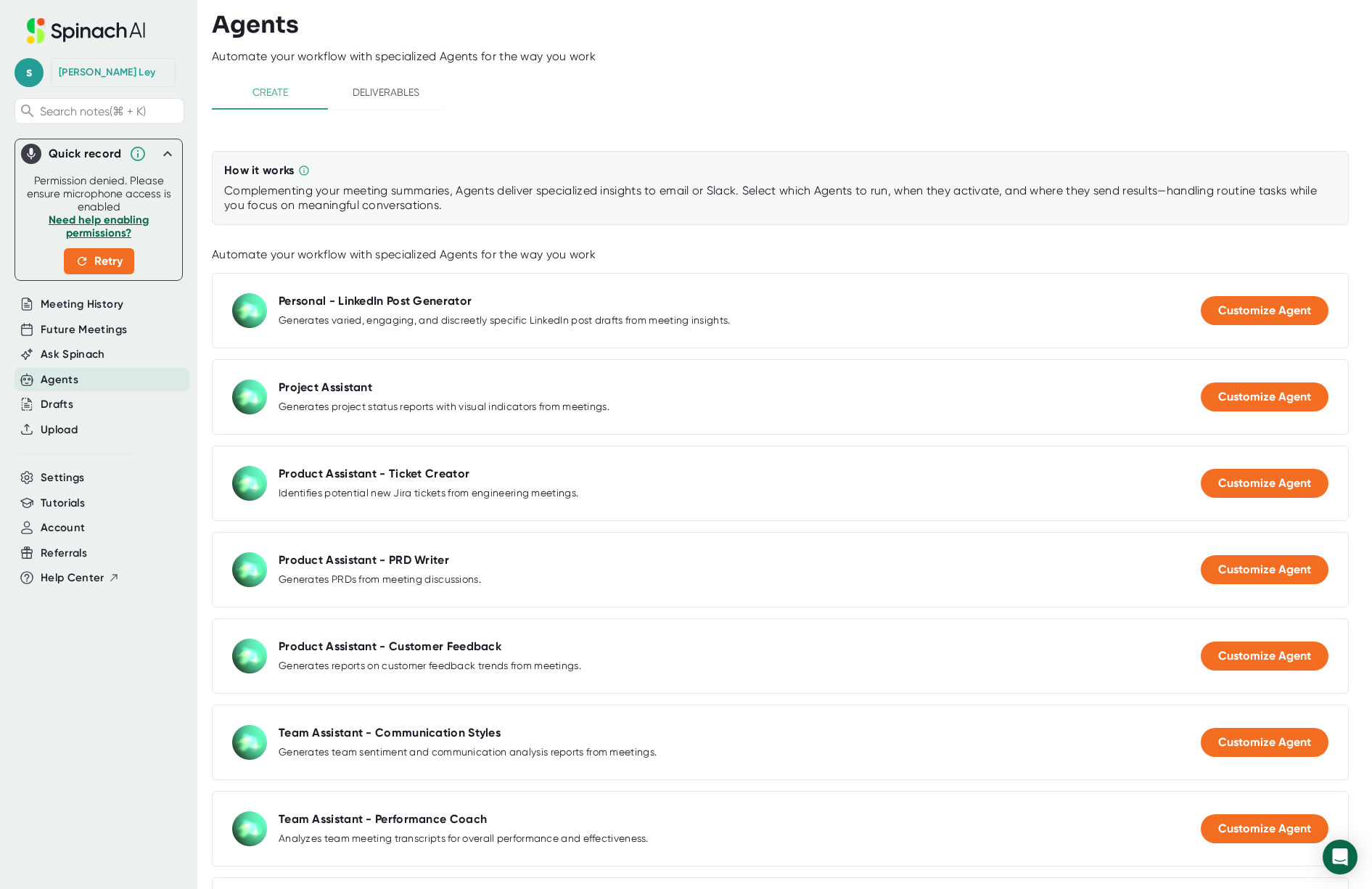
click at [395, 79] on button "Deliverables" at bounding box center [385, 92] width 116 height 35
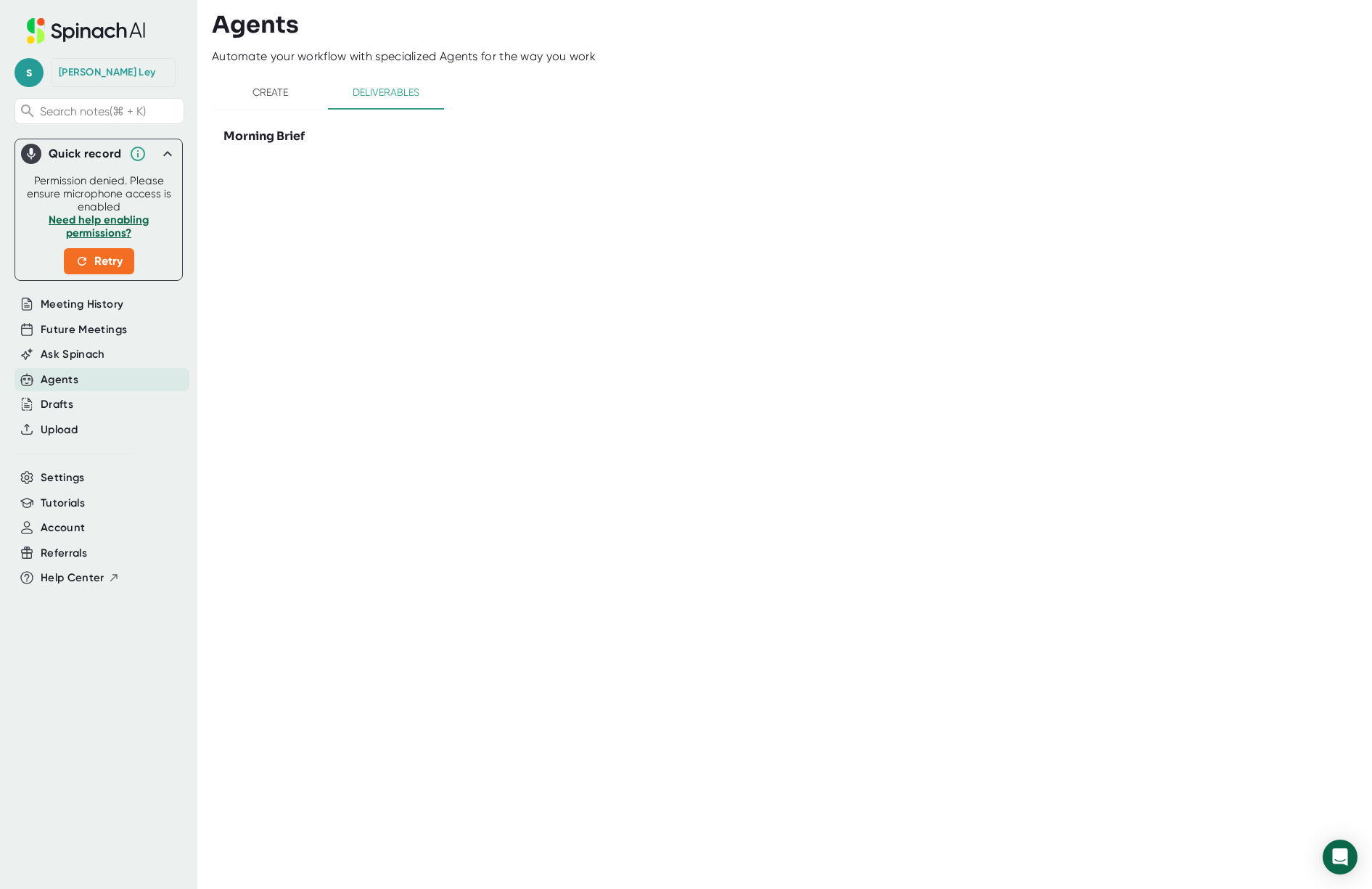
click at [255, 94] on span "Create" at bounding box center [270, 93] width 99 height 18
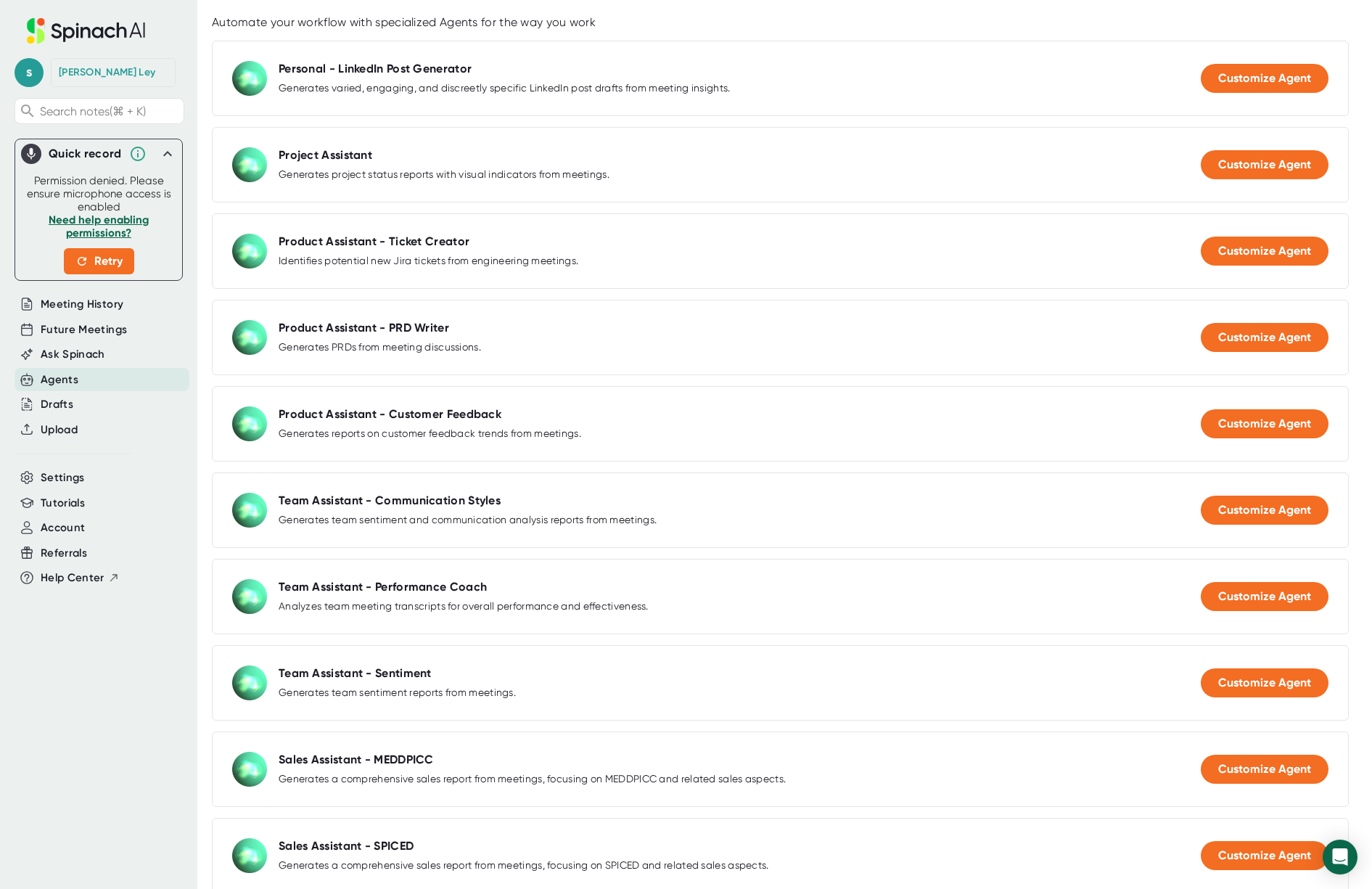
scroll to position [852, 0]
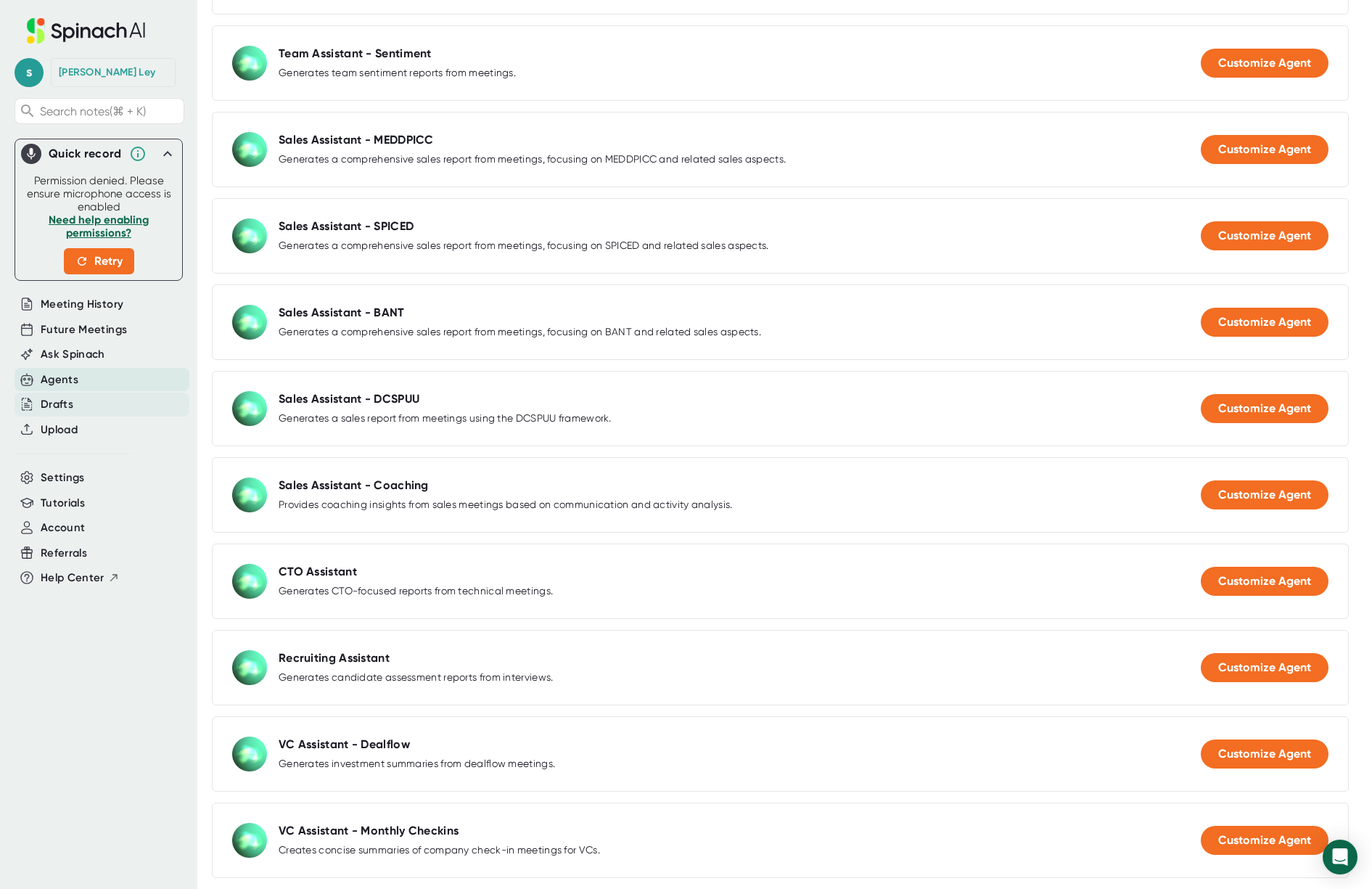
click at [80, 399] on div "Drafts" at bounding box center [102, 405] width 175 height 24
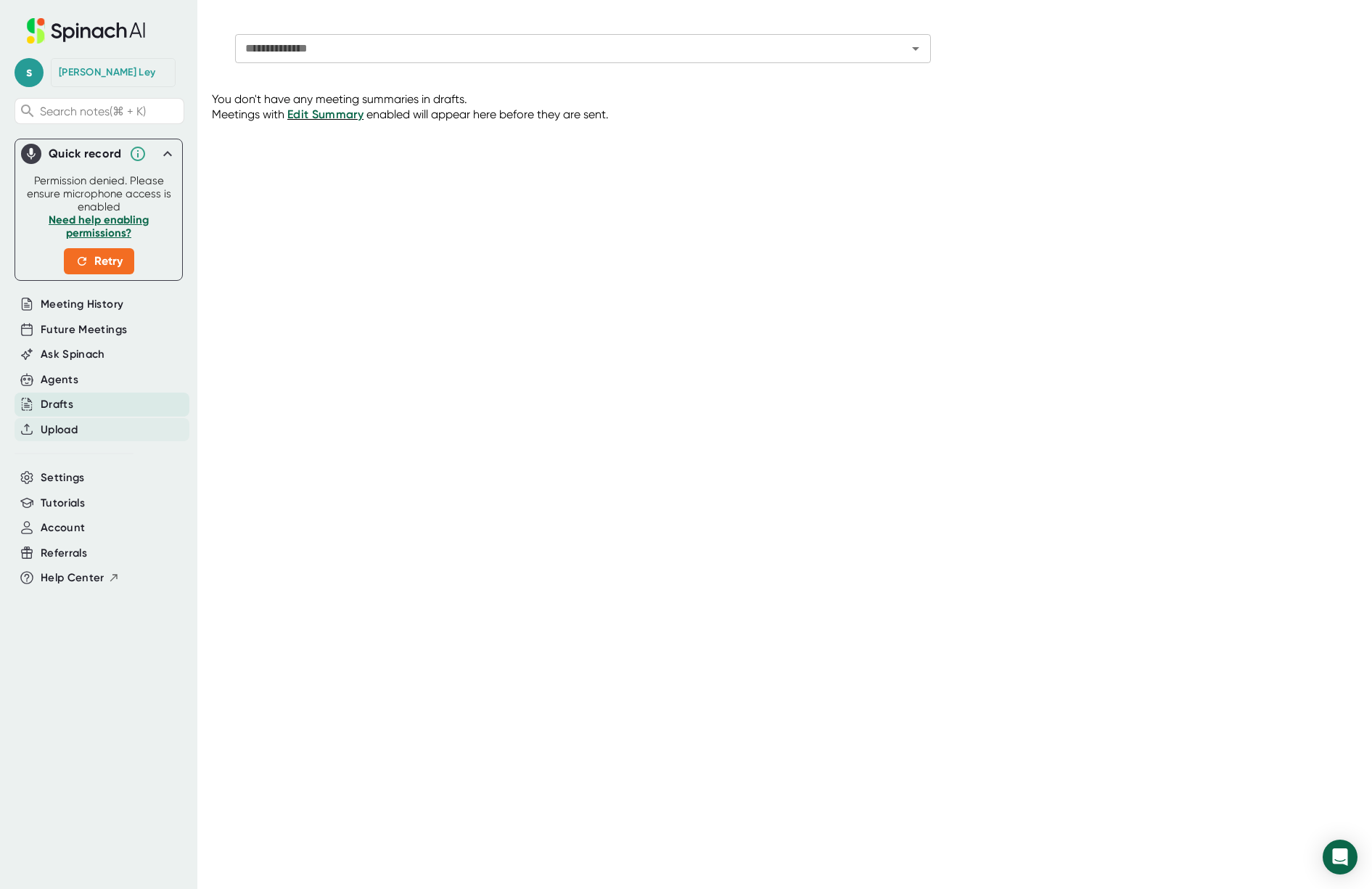
click at [84, 433] on div "Upload" at bounding box center [102, 430] width 175 height 24
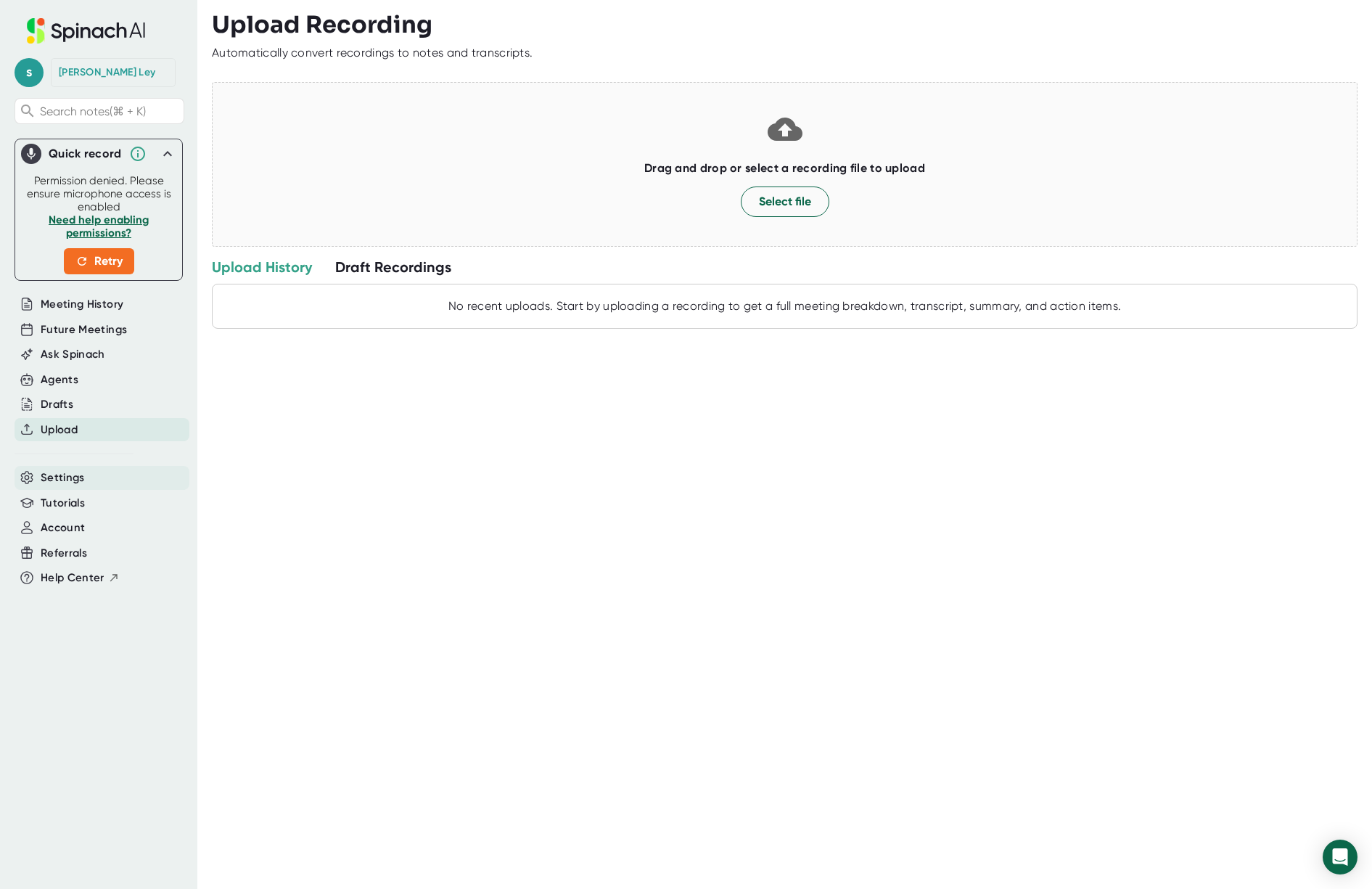
click at [86, 488] on div "Settings" at bounding box center [102, 478] width 175 height 24
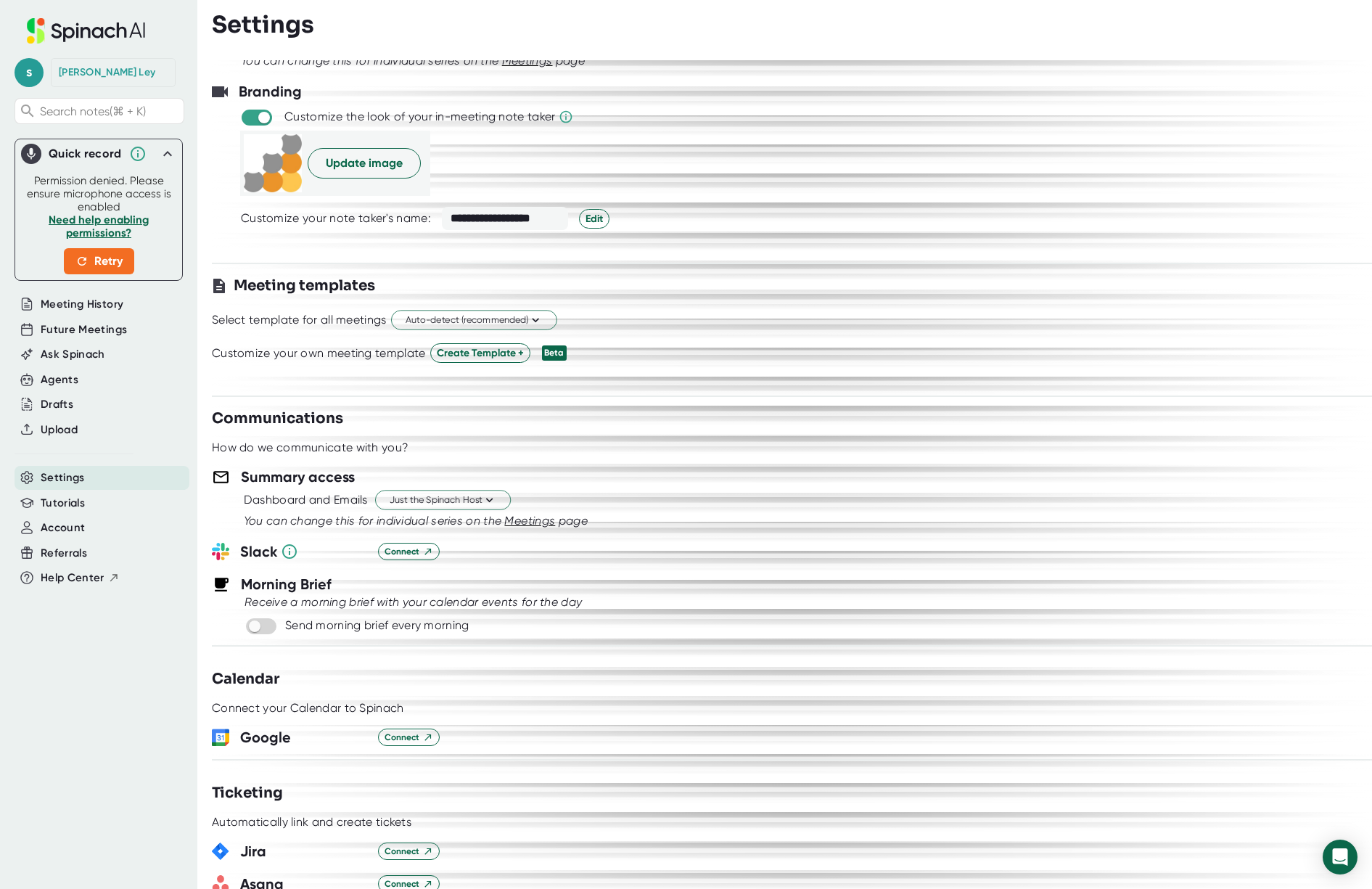
scroll to position [240, 0]
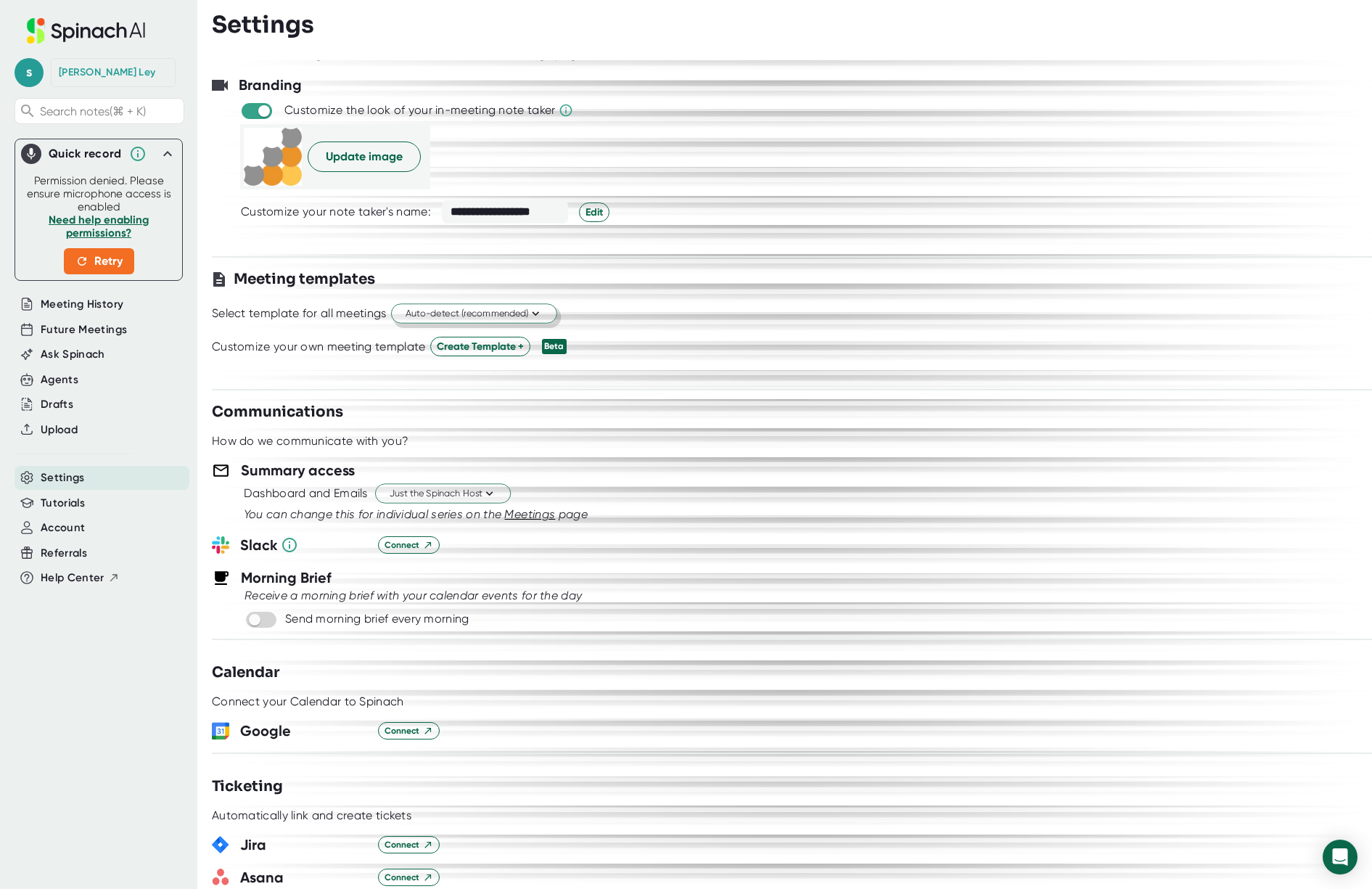
click at [506, 314] on span "Auto-detect (recommended)" at bounding box center [474, 314] width 137 height 13
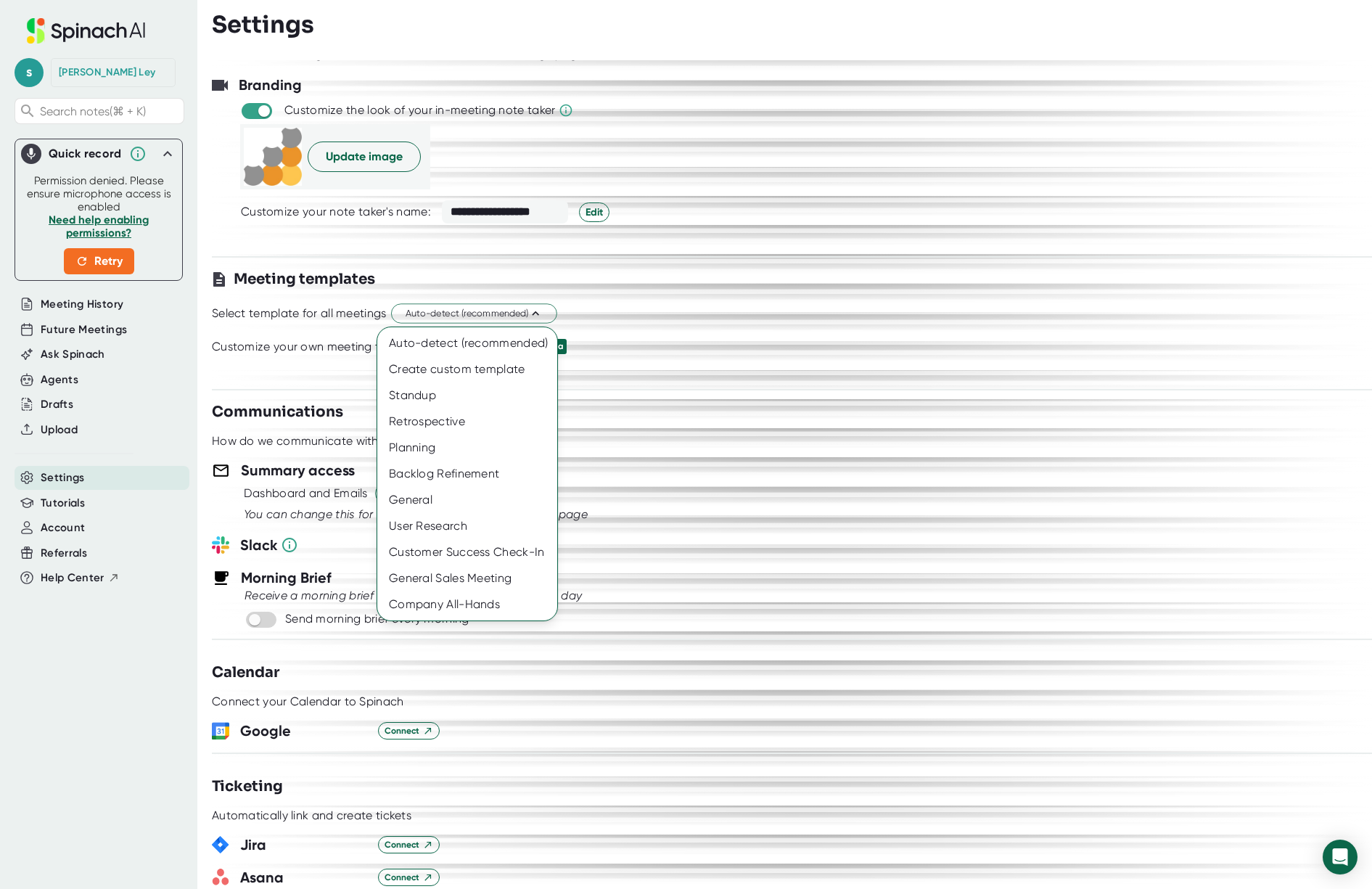
click at [707, 324] on div at bounding box center [686, 444] width 1372 height 889
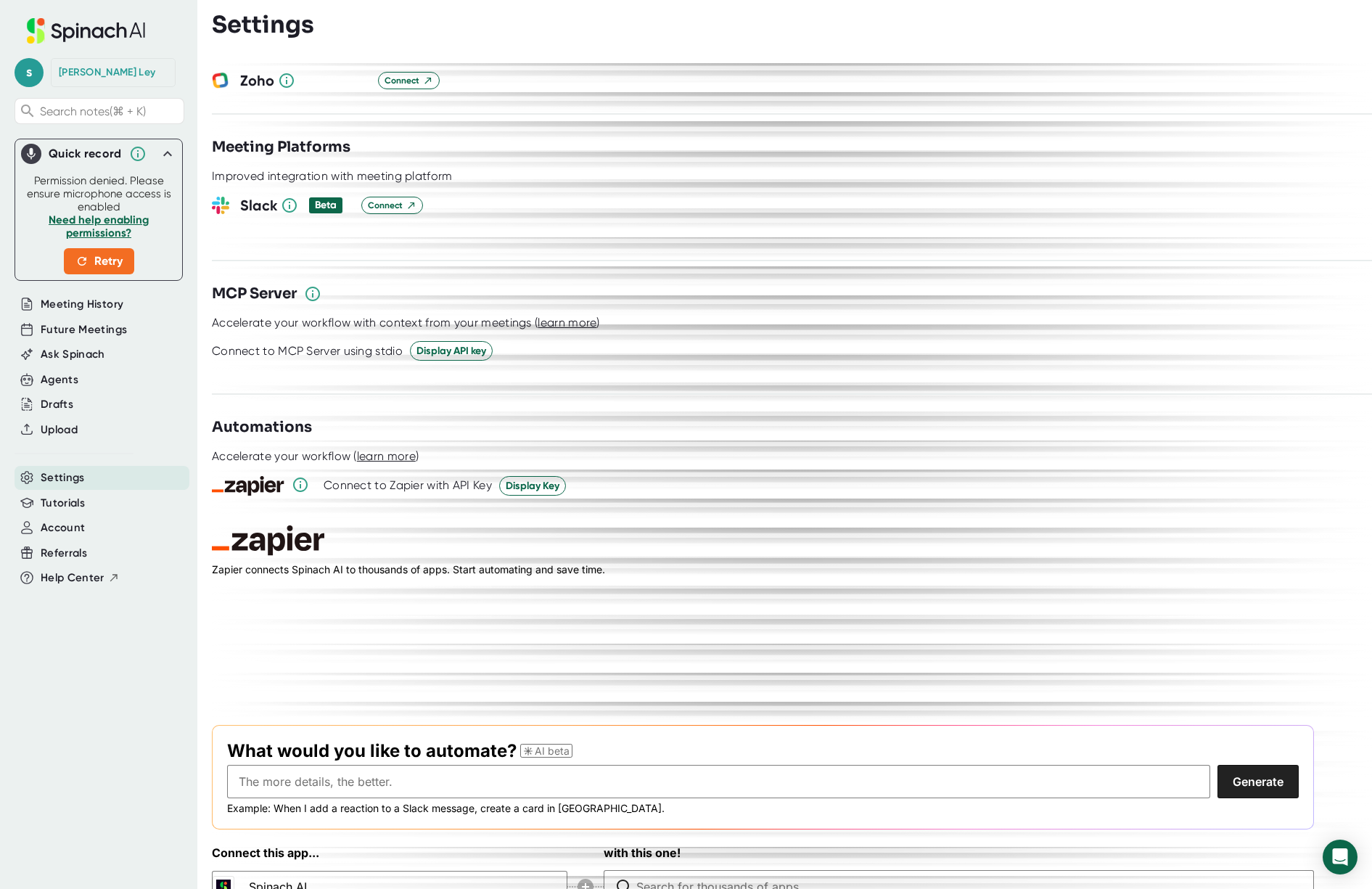
scroll to position [1763, 0]
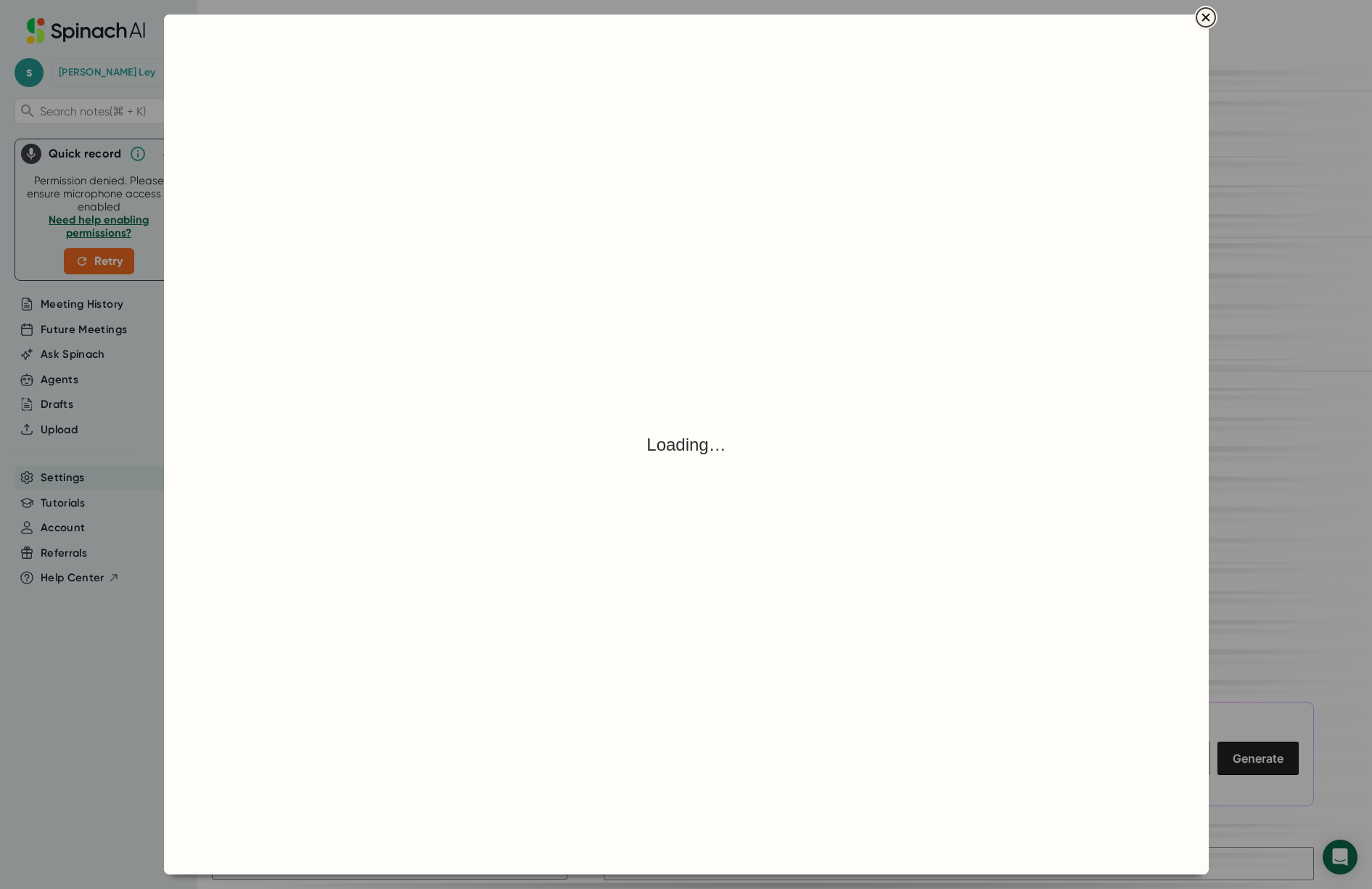
click at [1205, 13] on icon "Close" at bounding box center [1205, 17] width 17 height 17
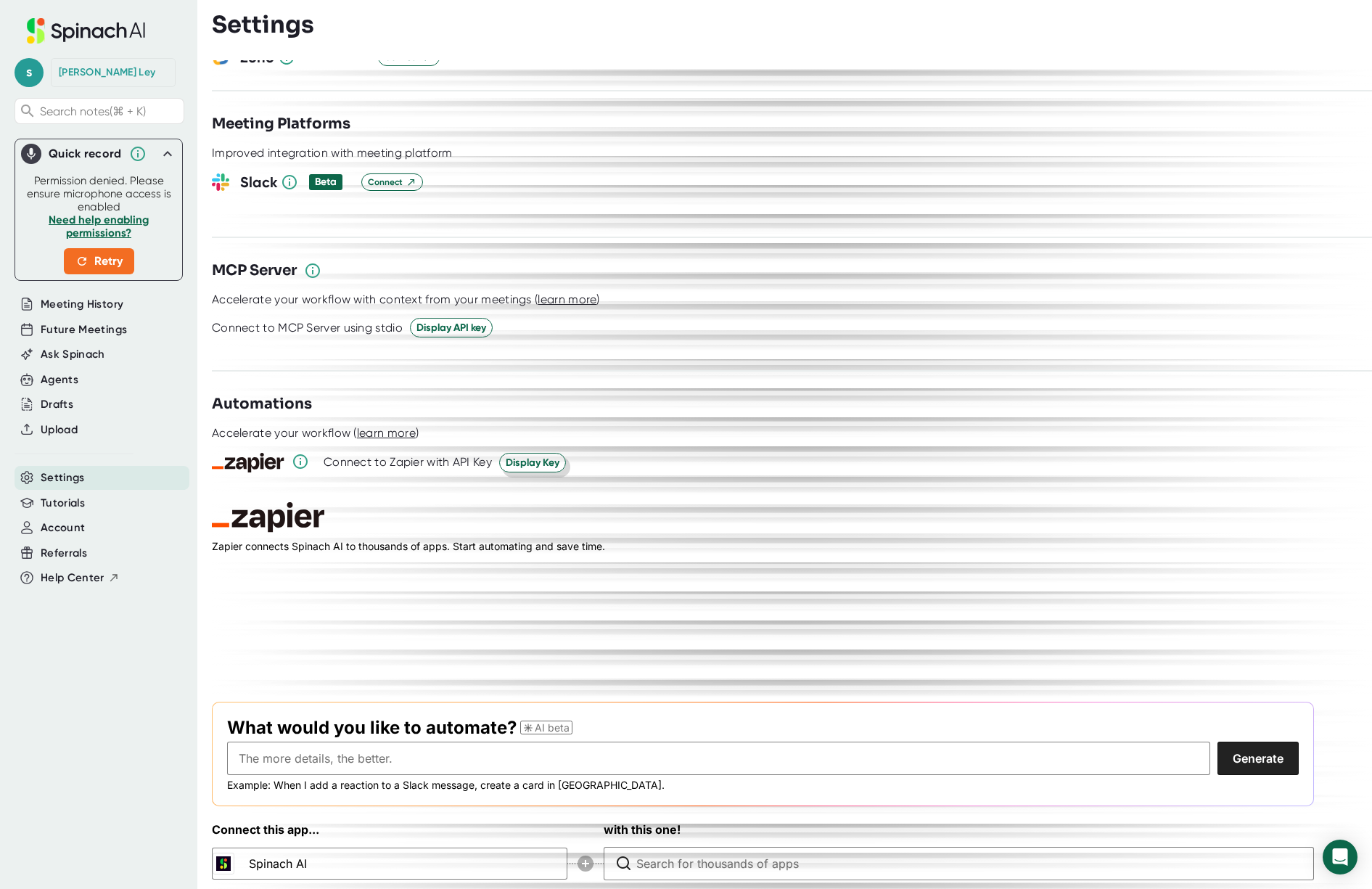
click at [539, 455] on span "Display Key" at bounding box center [533, 462] width 54 height 15
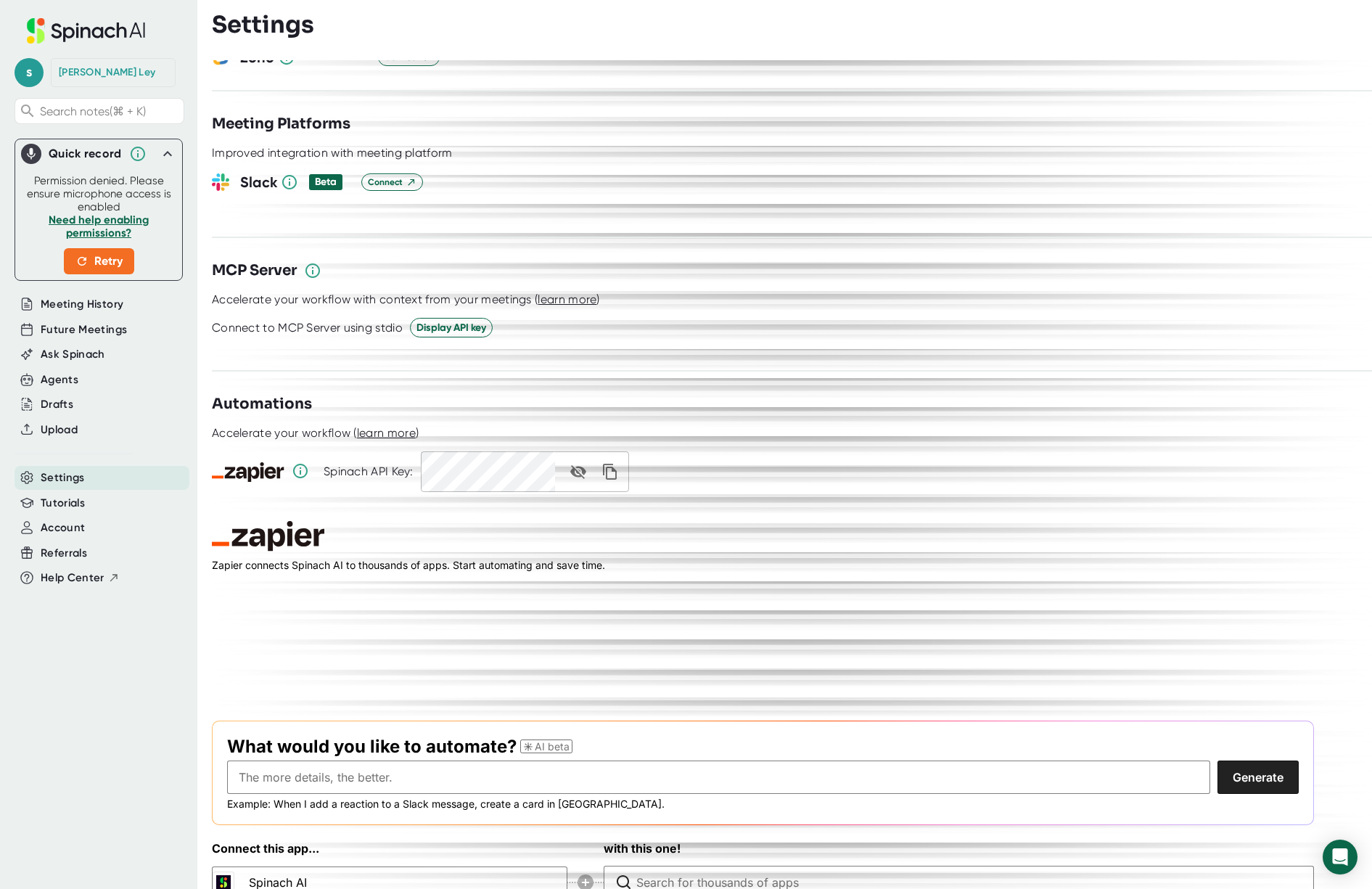
click at [688, 521] on h2 "Zapier" at bounding box center [763, 536] width 1102 height 31
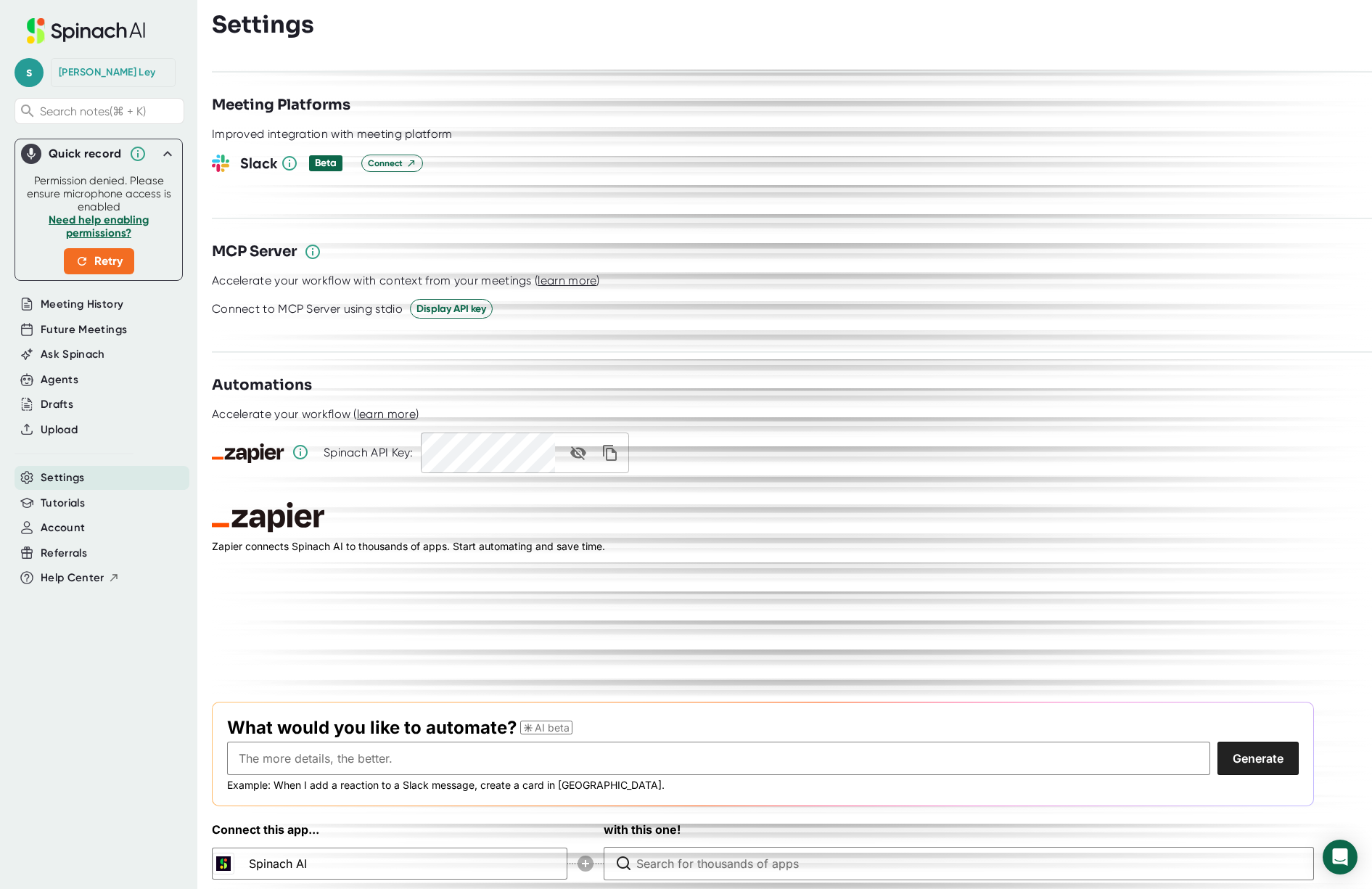
click at [517, 840] on div "Connect this app... Spinach AI with this one!" at bounding box center [763, 852] width 1102 height 61
click at [272, 836] on div "Connect this app... Spinach AI with this one!" at bounding box center [763, 852] width 1102 height 61
click at [134, 492] on div "Tutorials" at bounding box center [102, 504] width 175 height 24
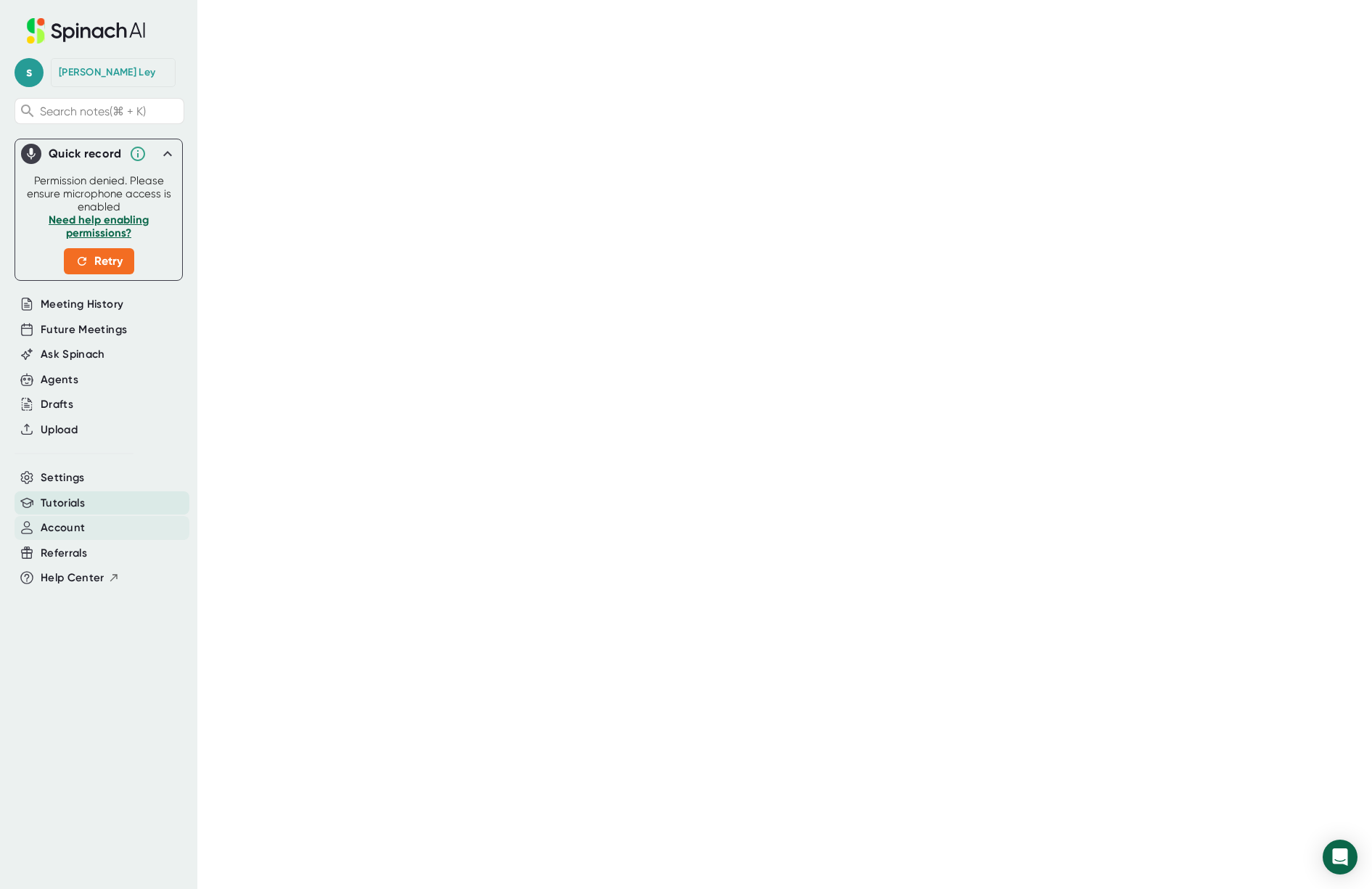
click at [120, 534] on div "Account" at bounding box center [102, 528] width 175 height 24
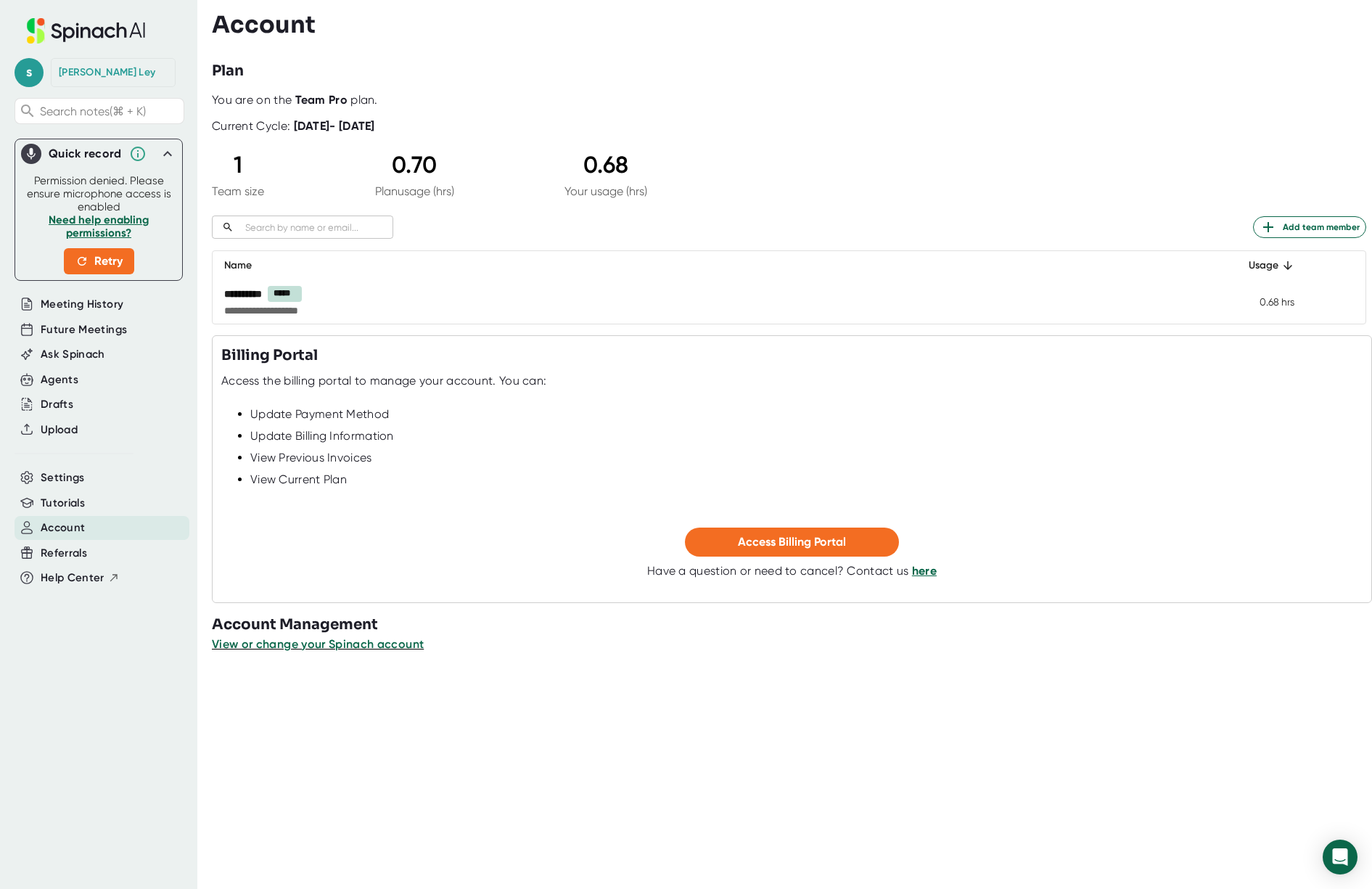
click at [287, 631] on h3 "Account Management" at bounding box center [792, 625] width 1161 height 22
click at [285, 642] on span "View or change your Spinach account" at bounding box center [319, 644] width 214 height 13
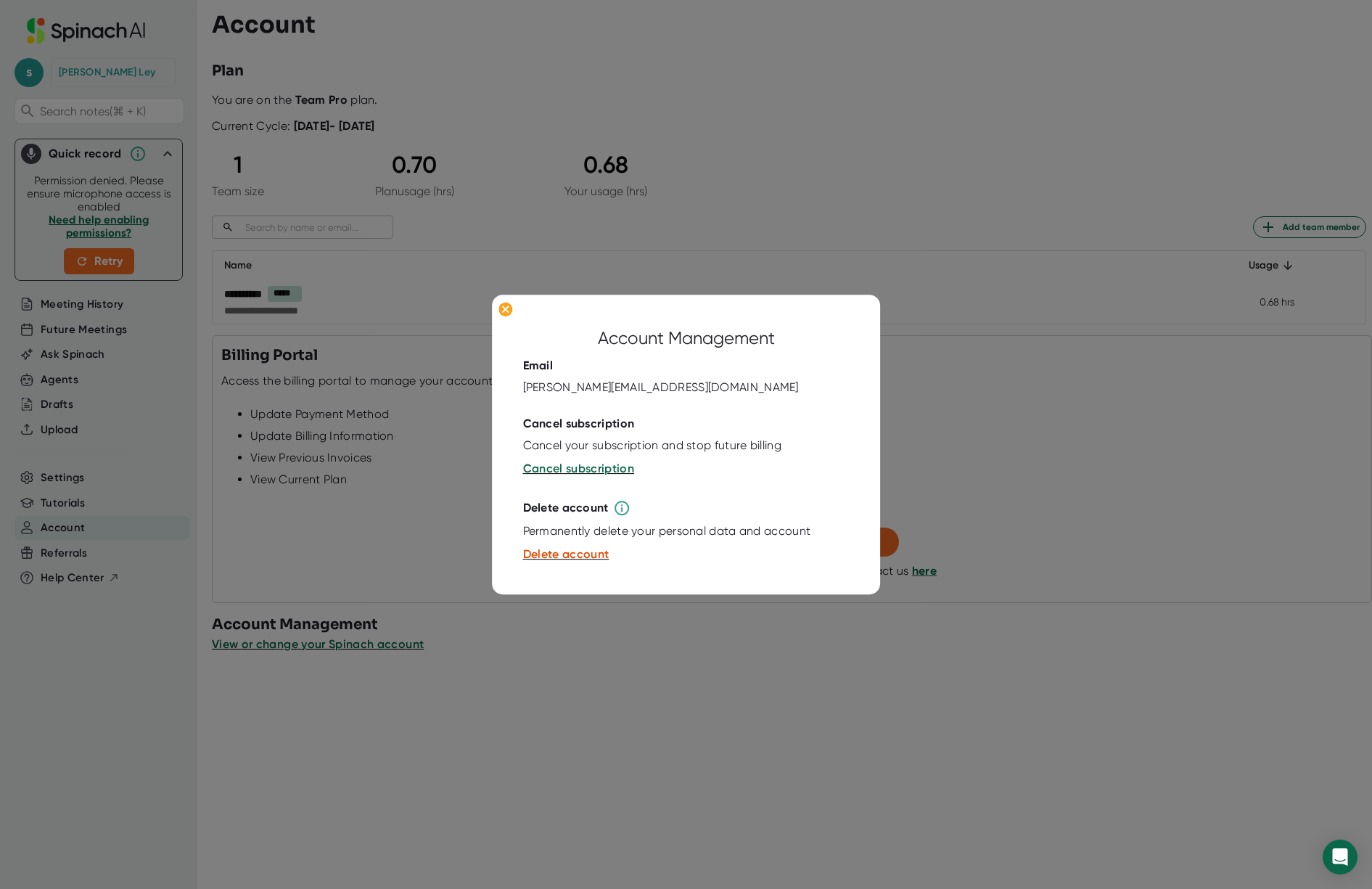
click at [552, 476] on button "Cancel subscription" at bounding box center [580, 469] width 112 height 17
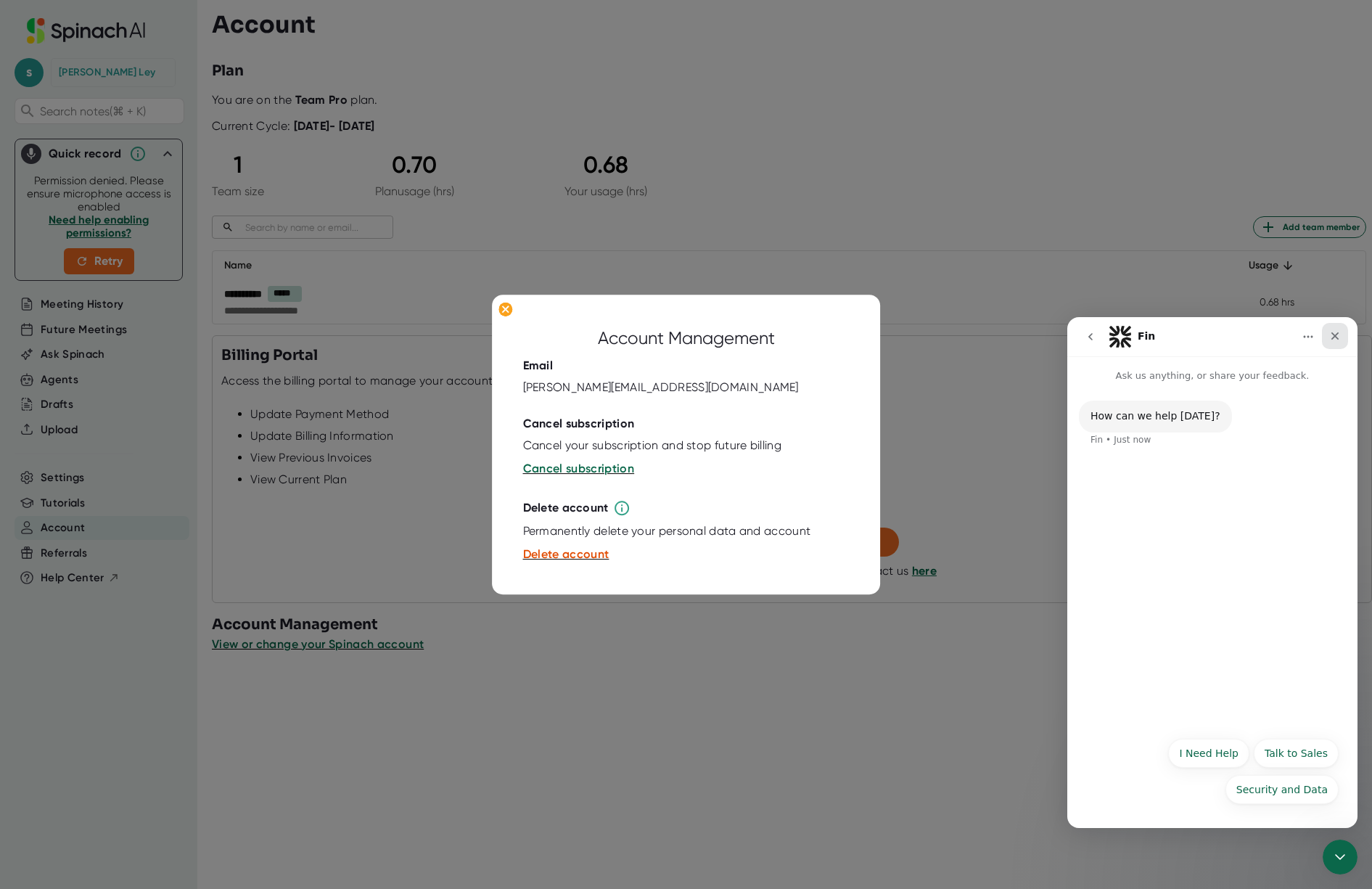
click at [1338, 329] on div "Close" at bounding box center [1335, 335] width 26 height 26
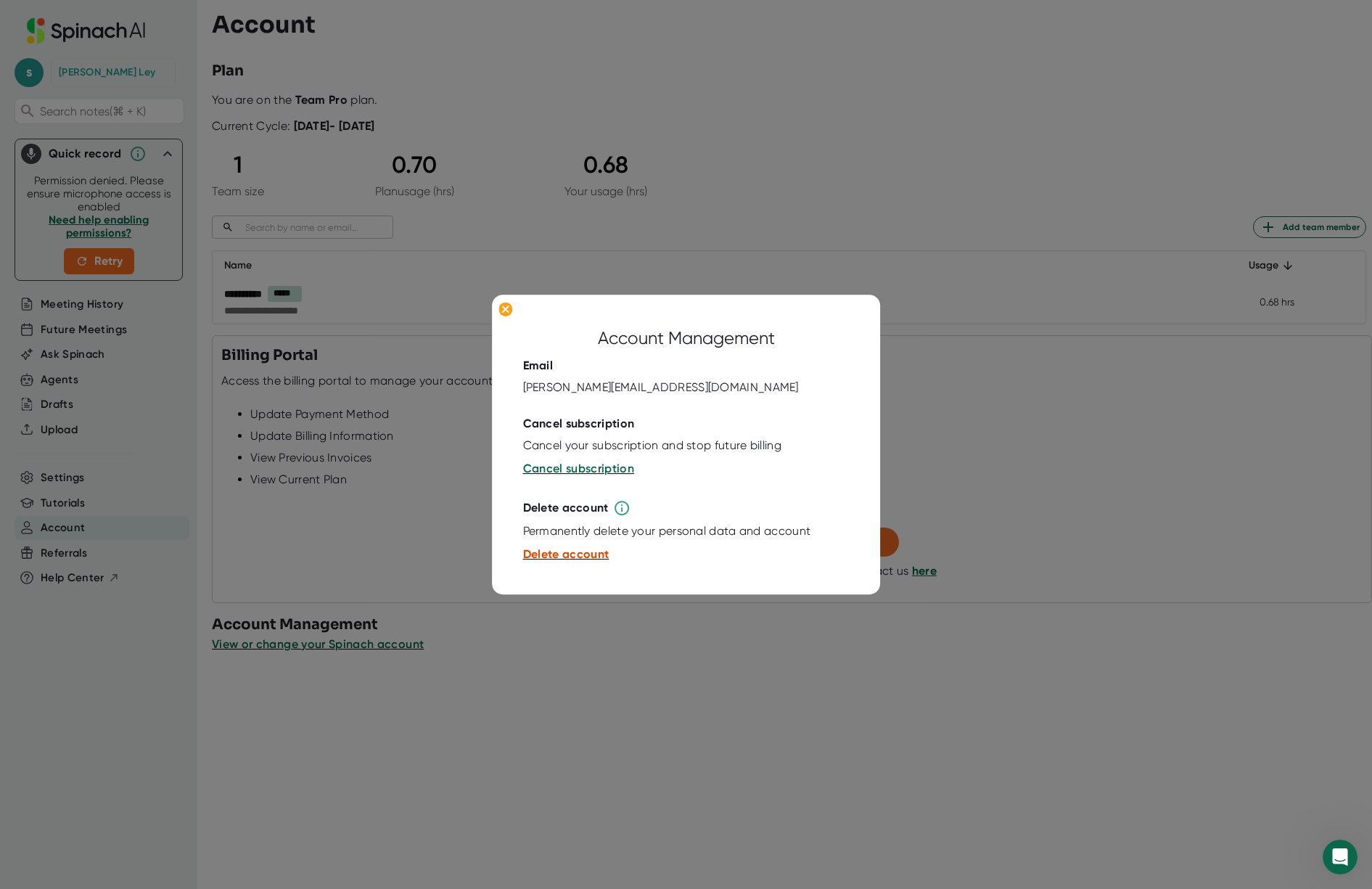
click at [551, 553] on span "Delete account" at bounding box center [567, 555] width 87 height 13
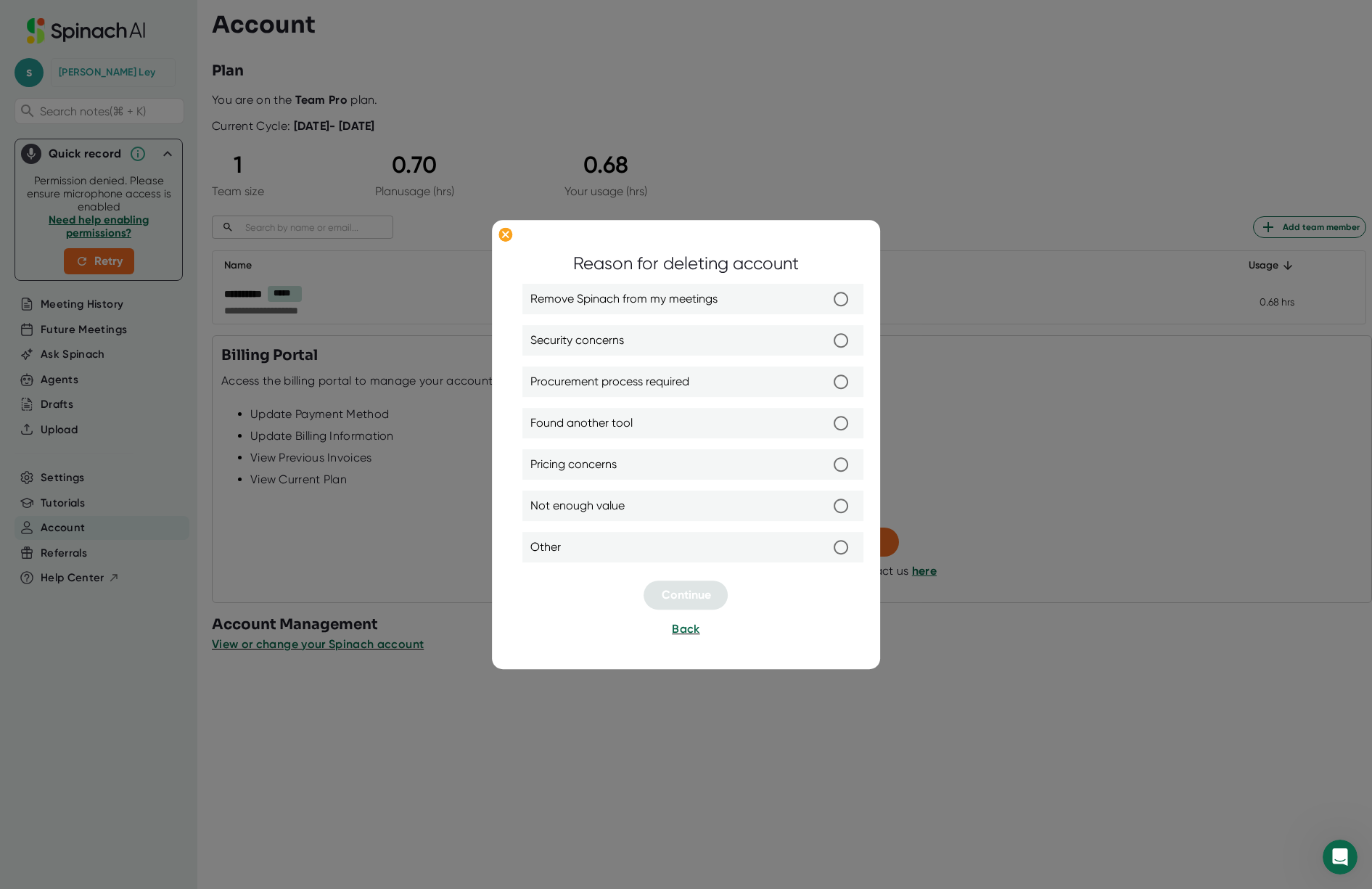
click at [841, 423] on input "Found another tool" at bounding box center [842, 424] width 31 height 31
radio input "true"
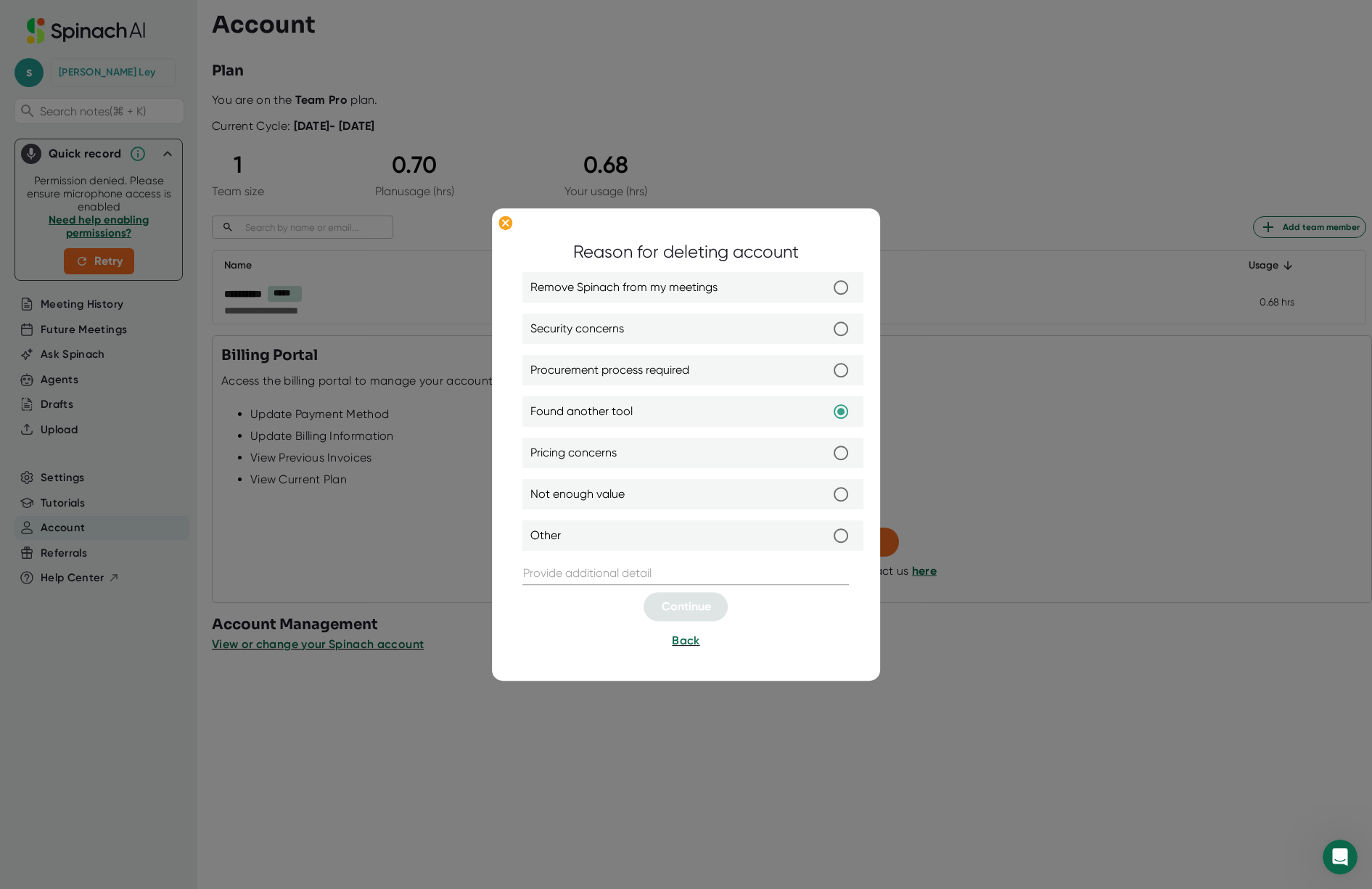
click at [839, 537] on input "Other" at bounding box center [842, 536] width 31 height 31
radio input "true"
click at [833, 298] on input "Remove Spinach from my meetings" at bounding box center [842, 288] width 31 height 31
radio input "true"
click at [837, 323] on input "Security concerns" at bounding box center [842, 329] width 31 height 31
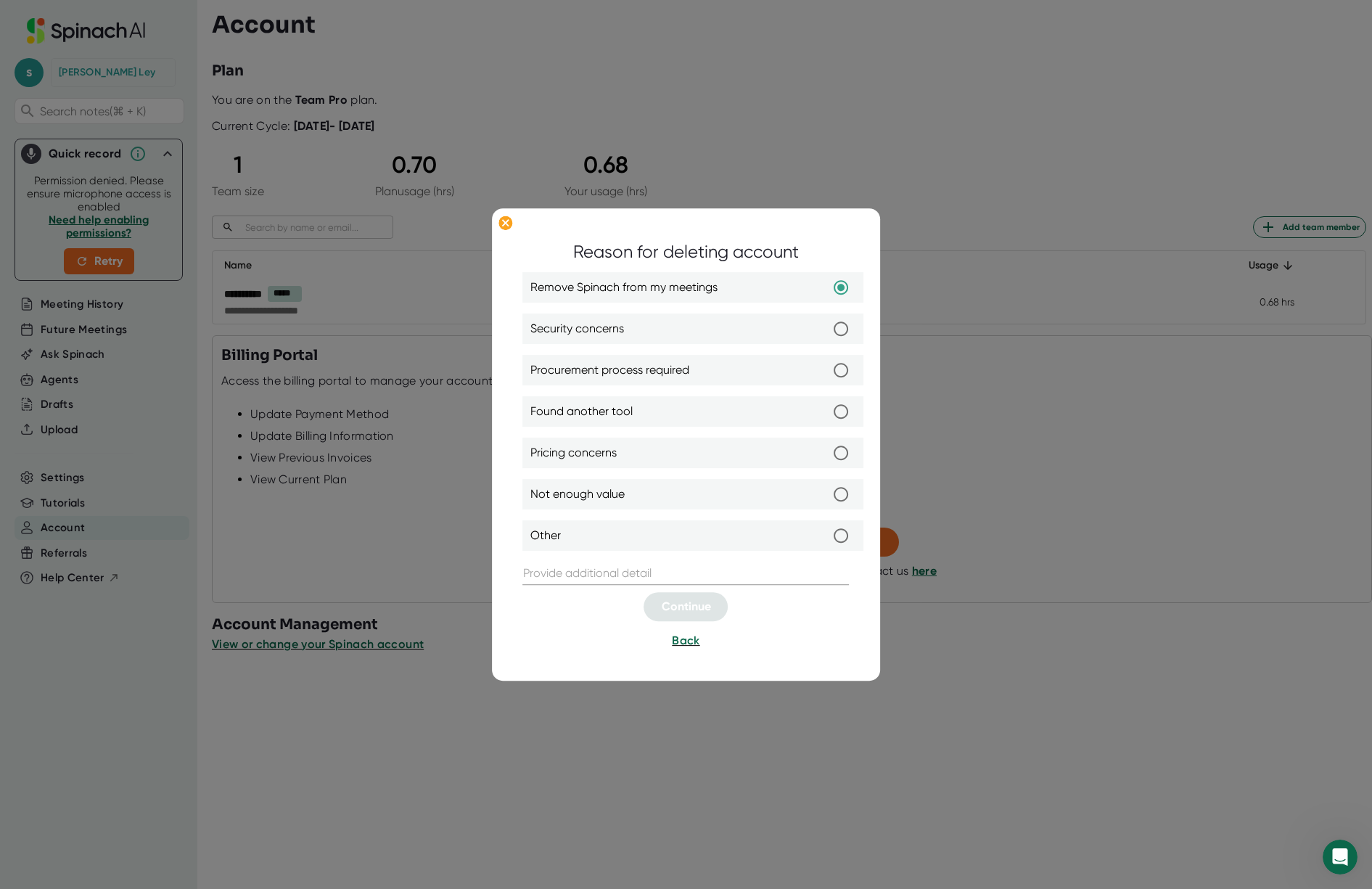
radio input "true"
click at [842, 366] on input "Procurement process required" at bounding box center [842, 371] width 31 height 31
radio input "true"
click at [833, 400] on input "Found another tool" at bounding box center [842, 412] width 31 height 31
radio input "true"
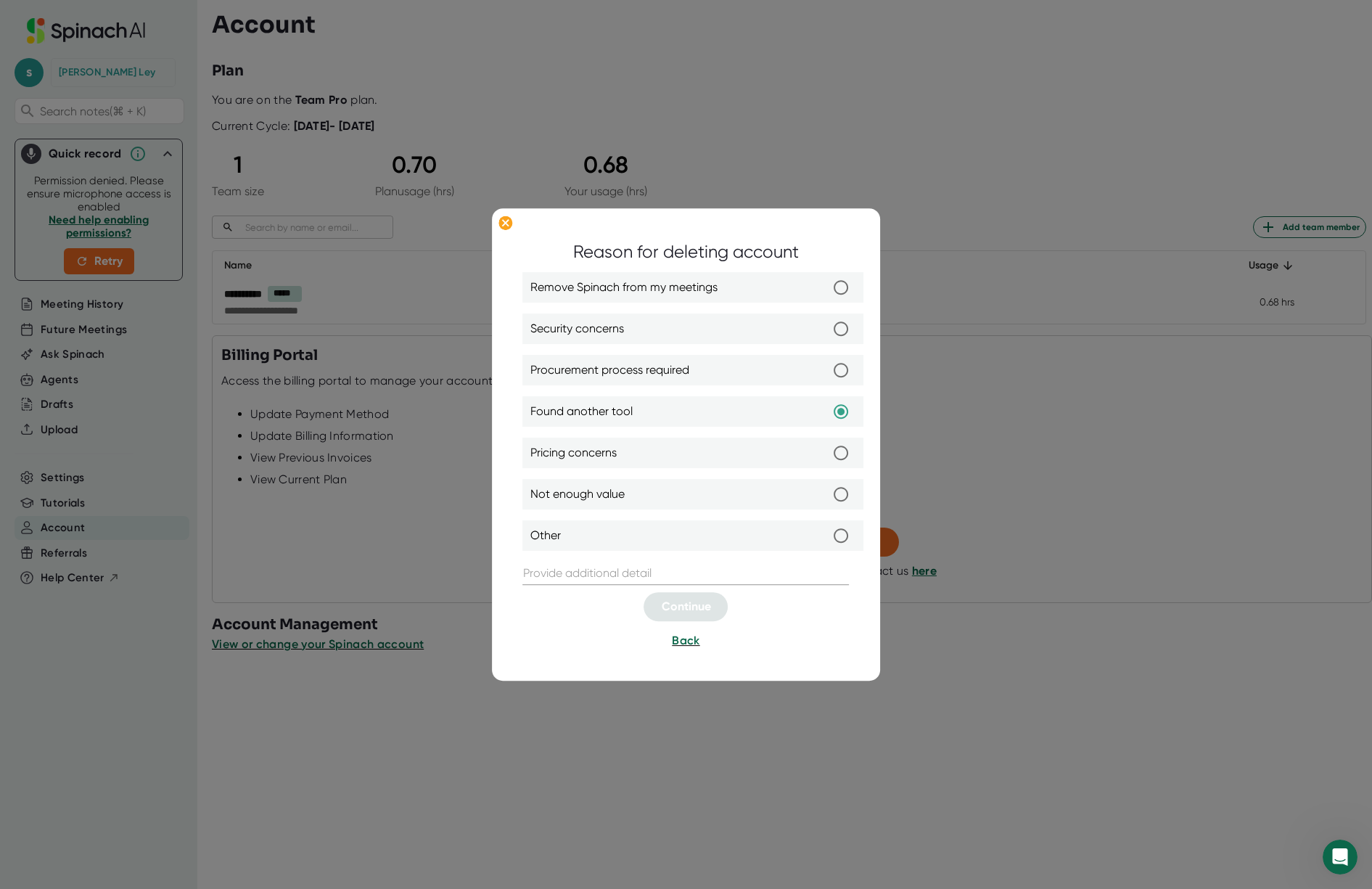
click at [596, 569] on input "text" at bounding box center [686, 574] width 326 height 23
type input "Our team has decided to move forward with Gemini only for notetaking and integr…"
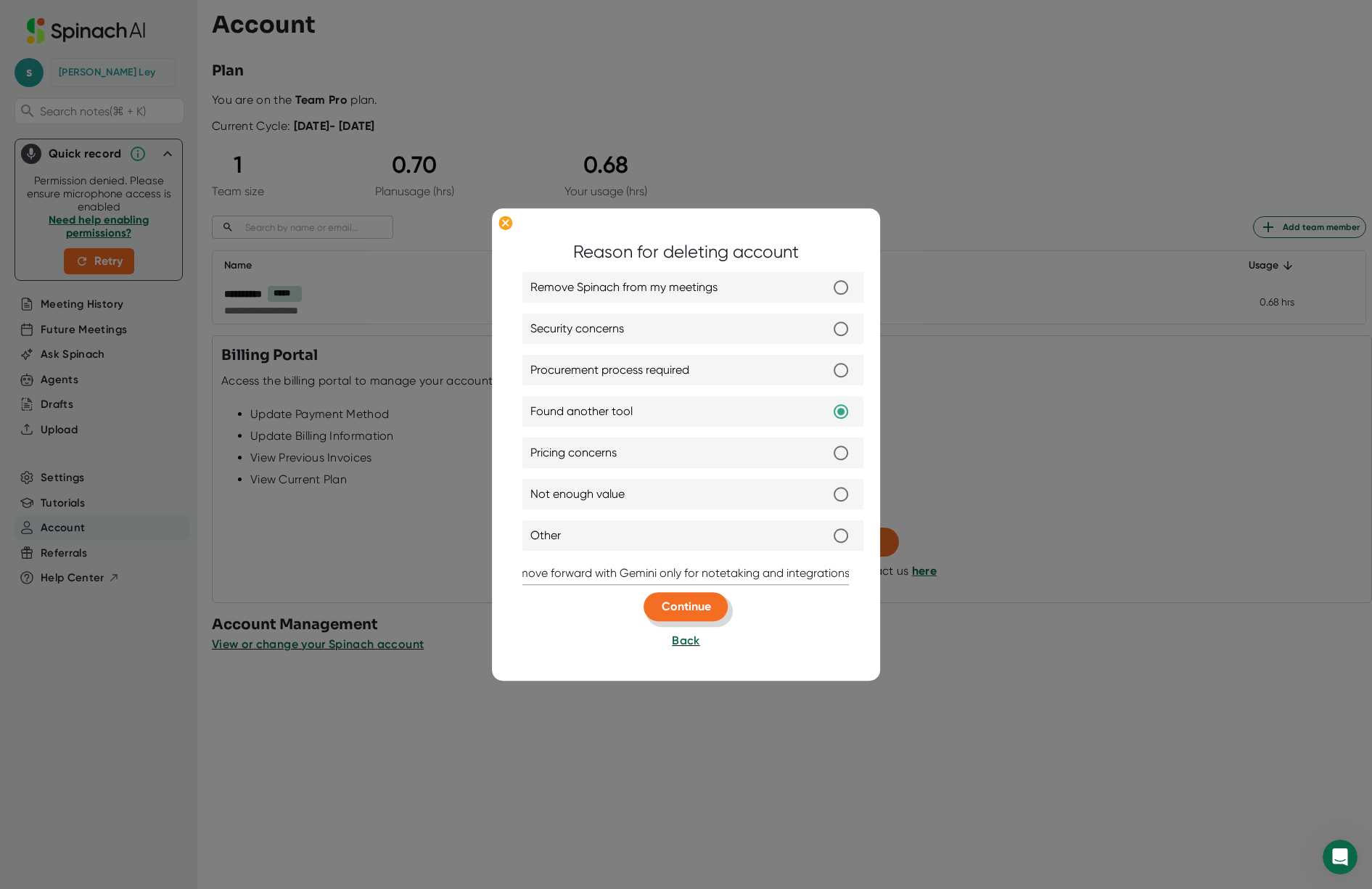
scroll to position [0, 0]
click at [694, 620] on button "Continue" at bounding box center [686, 607] width 84 height 29
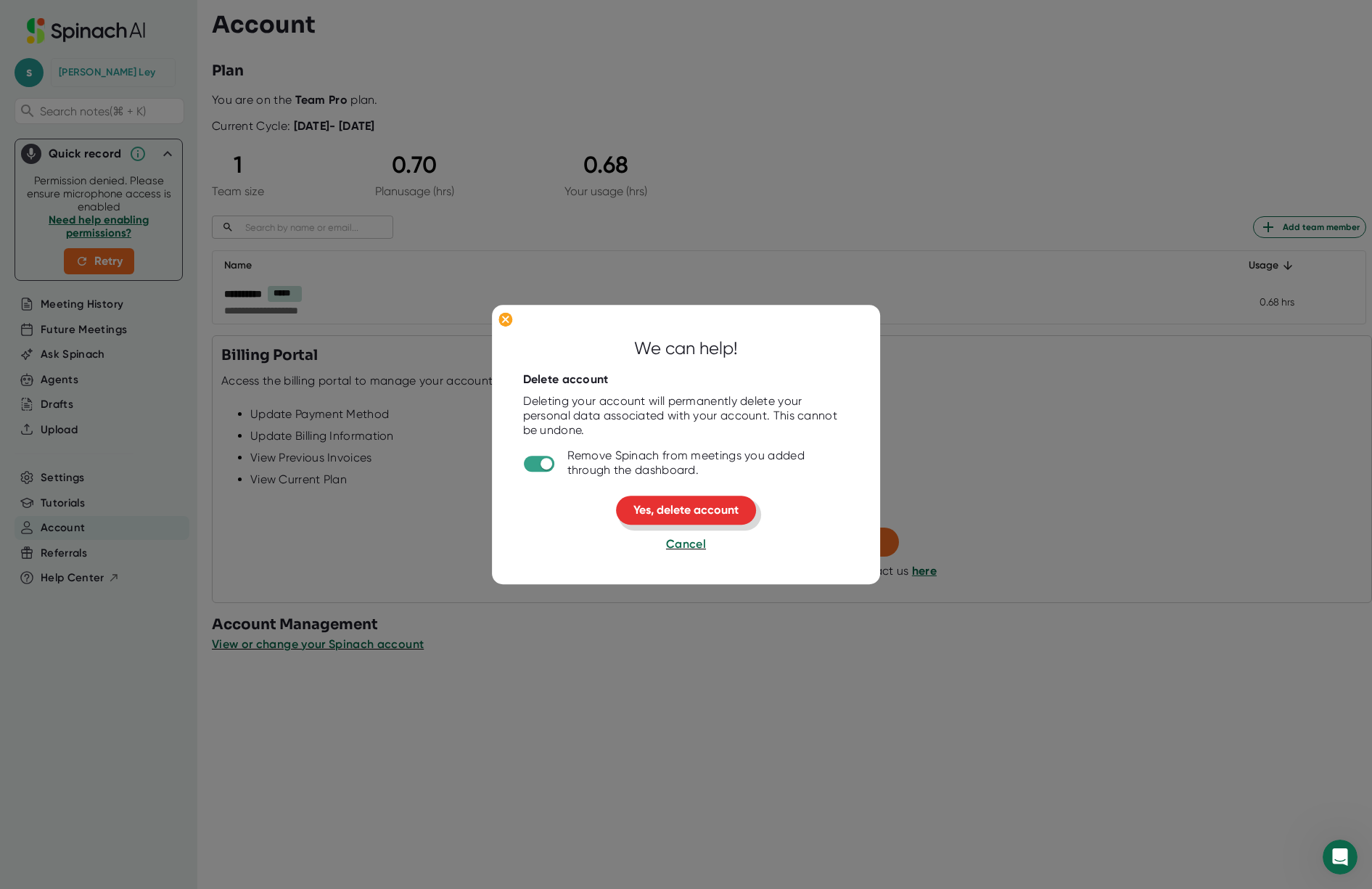
click at [680, 510] on span "Yes, delete account" at bounding box center [686, 510] width 105 height 13
